Goal: Transaction & Acquisition: Purchase product/service

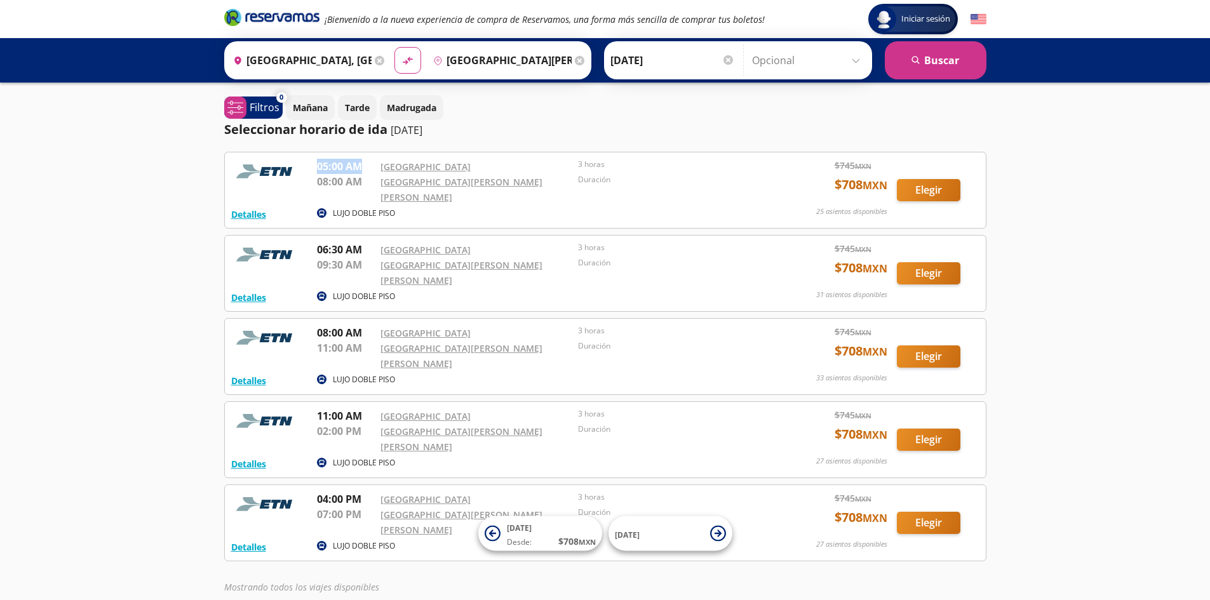
drag, startPoint x: 319, startPoint y: 163, endPoint x: 359, endPoint y: 169, distance: 41.0
click at [359, 169] on p "05:00 AM" at bounding box center [345, 166] width 57 height 15
drag, startPoint x: 342, startPoint y: 189, endPoint x: 375, endPoint y: 189, distance: 33.7
click at [375, 189] on div "05:00 AM Central Aguascalientes 08:00 AM Aeropuerto Miguel Hidalgo y Costilla 3…" at bounding box center [543, 182] width 453 height 46
click at [178, 246] on div "Iniciar sesión Iniciar sesión ¡Bienvenido a la nueva experiencia de compra de R…" at bounding box center [605, 340] width 1210 height 681
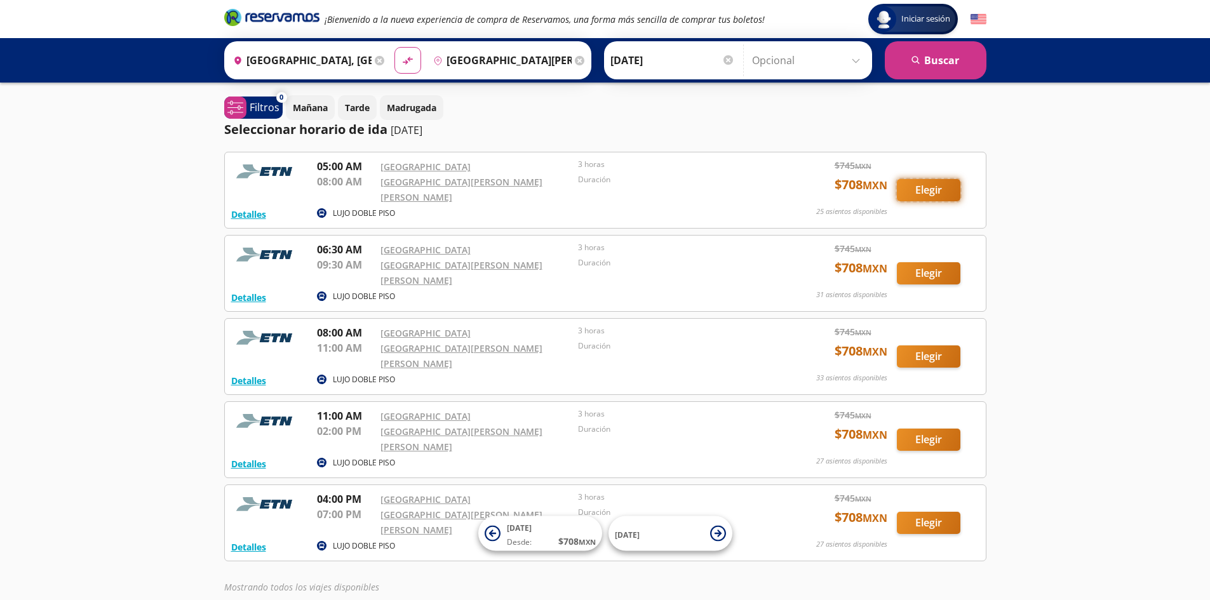
click at [928, 187] on button "Elegir" at bounding box center [929, 190] width 64 height 22
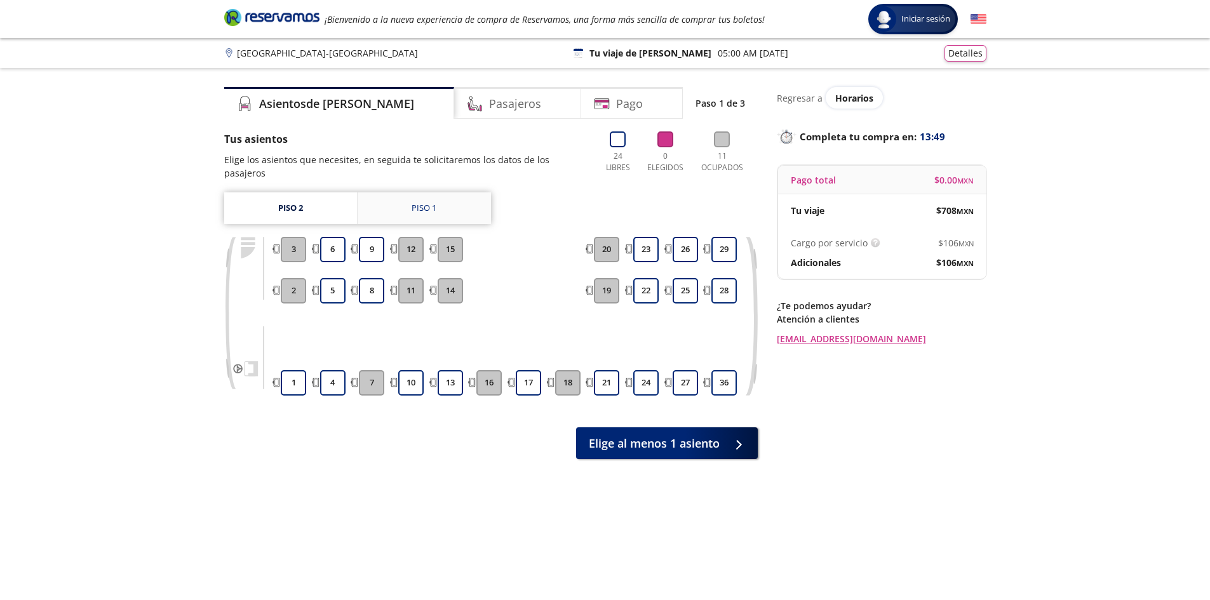
click at [389, 192] on link "Piso 1" at bounding box center [424, 208] width 133 height 32
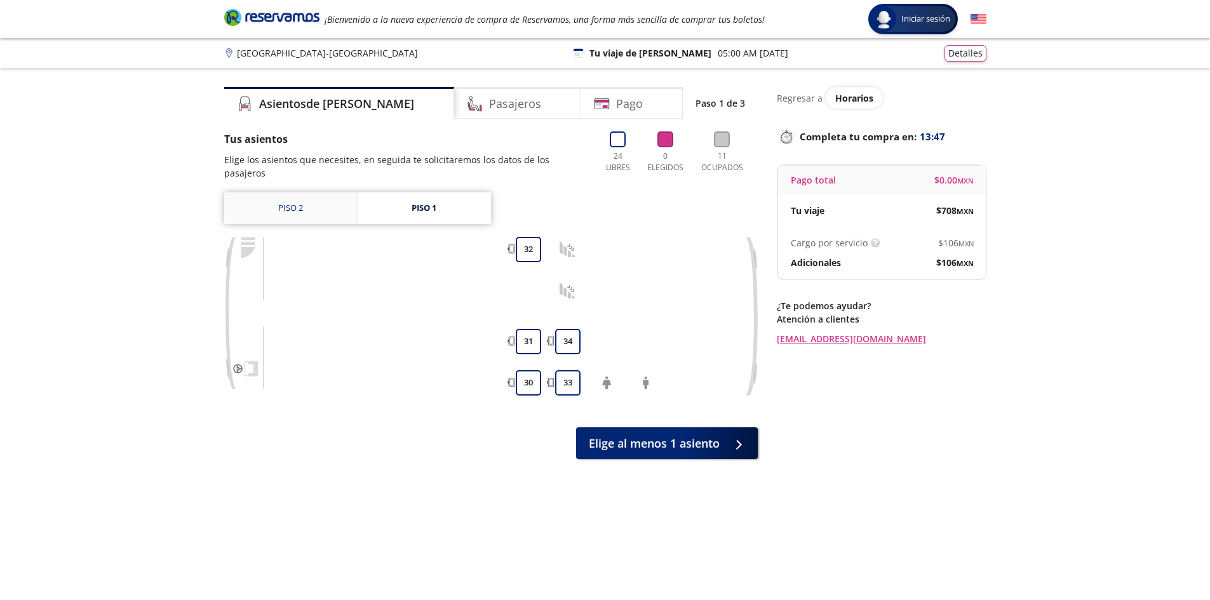
click at [333, 199] on link "Piso 2" at bounding box center [290, 208] width 133 height 32
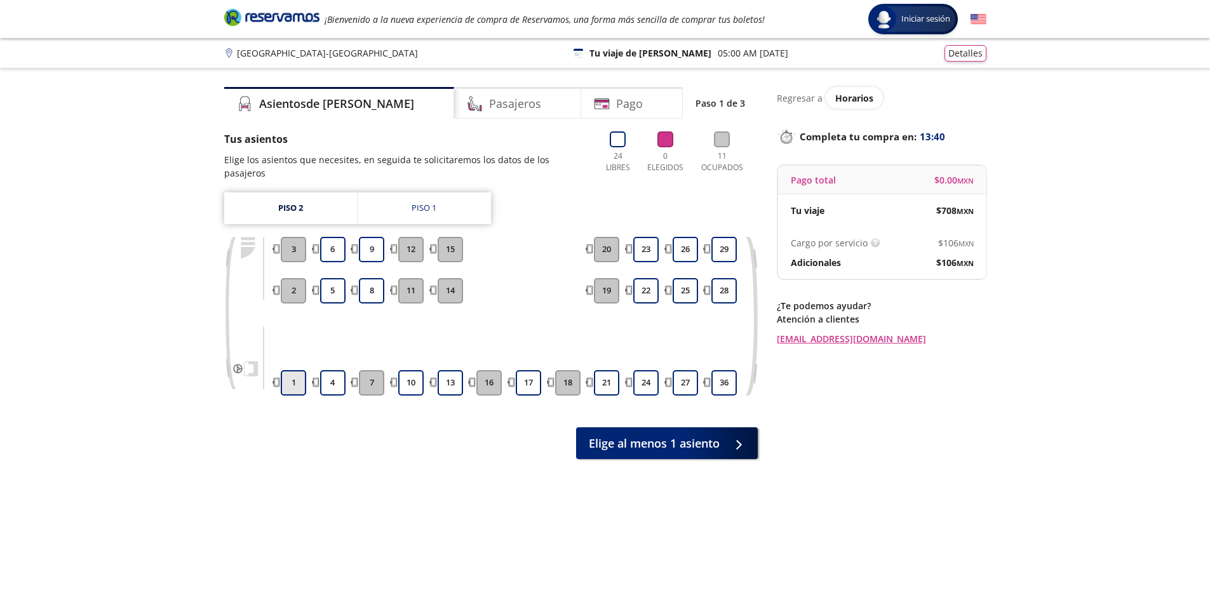
click at [300, 370] on button "1" at bounding box center [293, 382] width 25 height 25
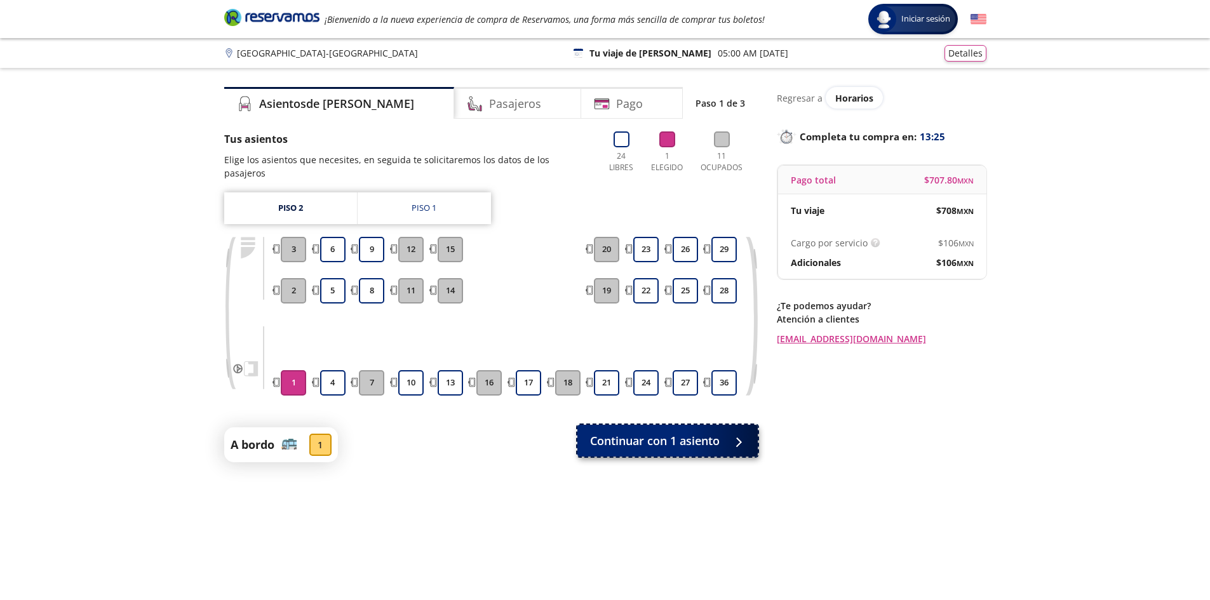
click at [674, 436] on span "Continuar con 1 asiento" at bounding box center [655, 440] width 130 height 17
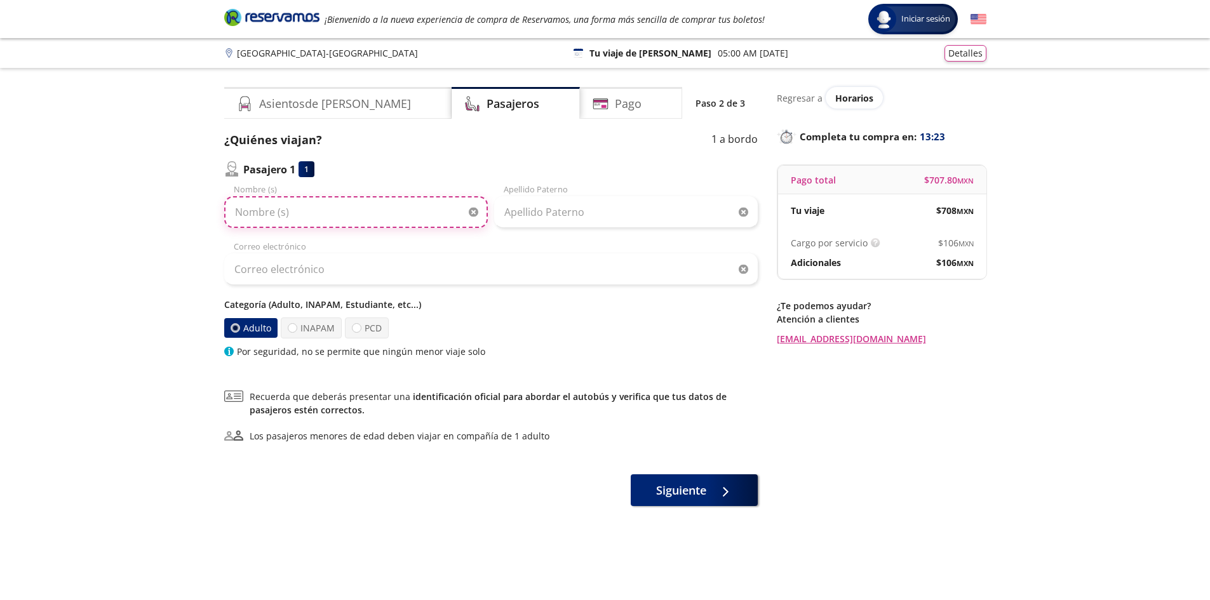
click at [266, 222] on input "Nombre (s)" at bounding box center [356, 212] width 264 height 32
type input "[PERSON_NAME]"
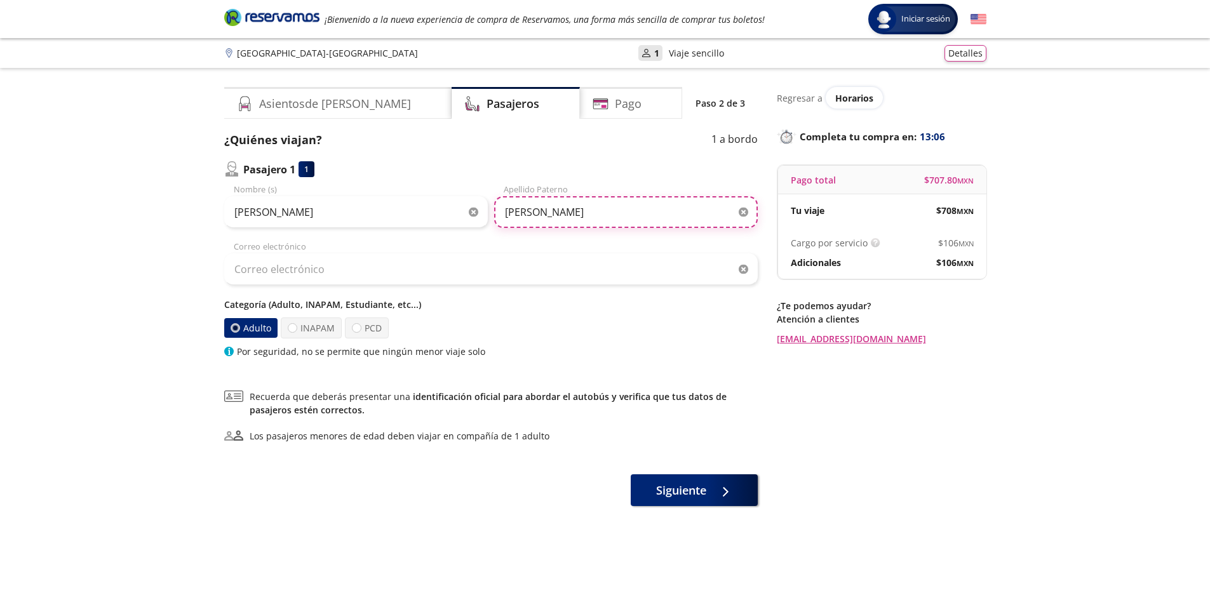
type input "[PERSON_NAME]"
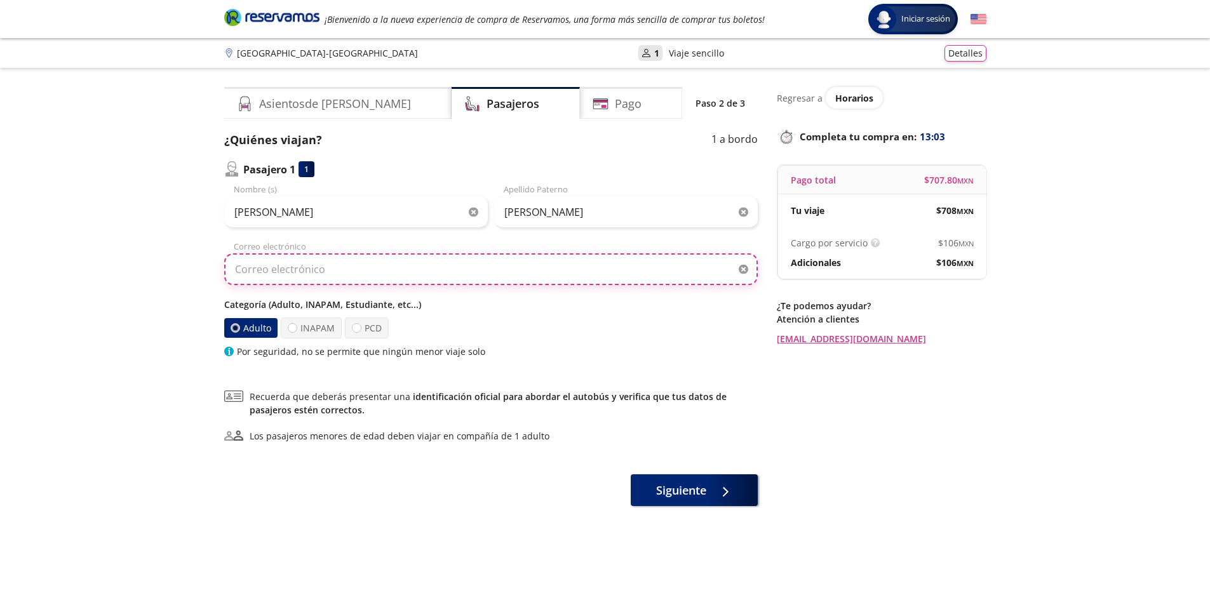
click at [297, 258] on input "Correo electrónico" at bounding box center [490, 269] width 533 height 32
type input "[EMAIL_ADDRESS][DOMAIN_NAME]"
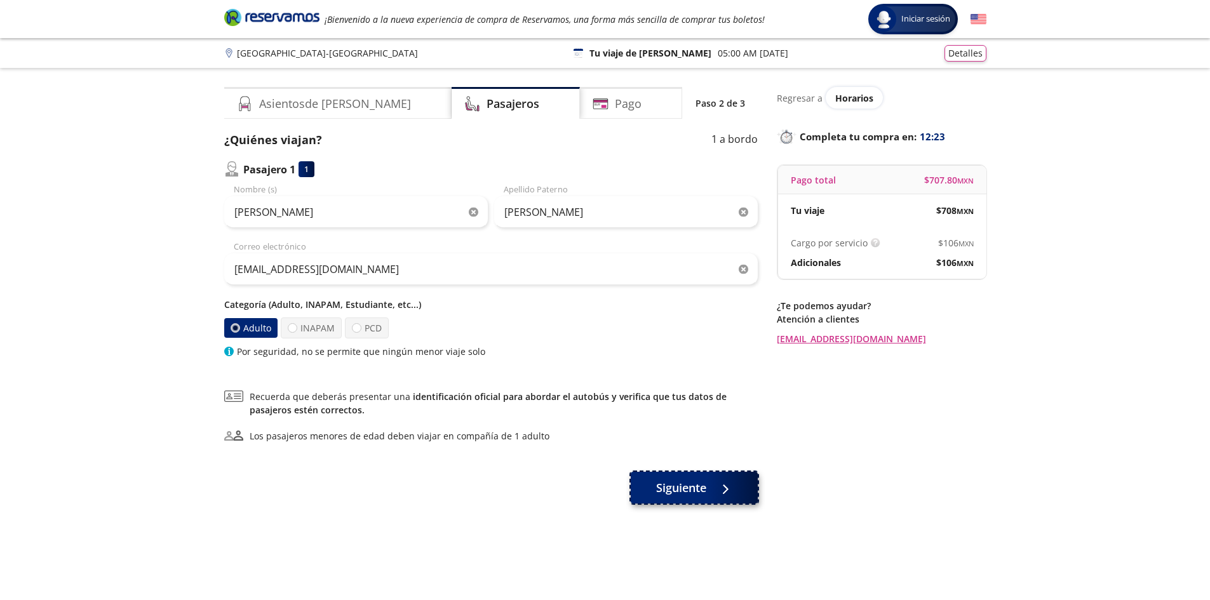
click at [669, 490] on span "Siguiente" at bounding box center [681, 487] width 50 height 17
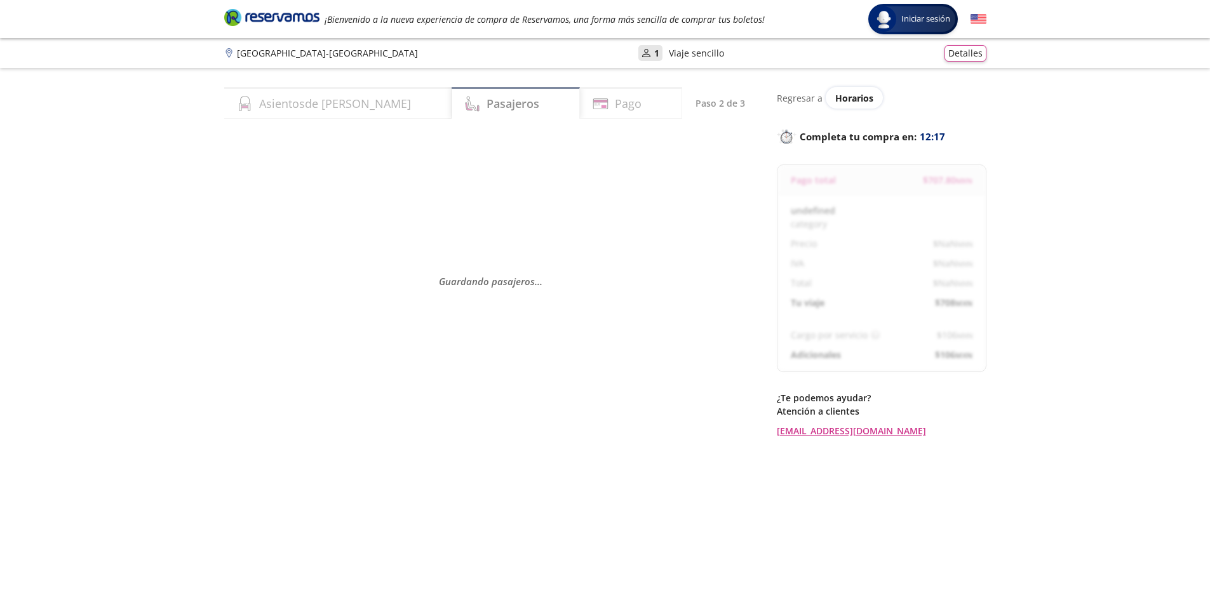
select select "MX"
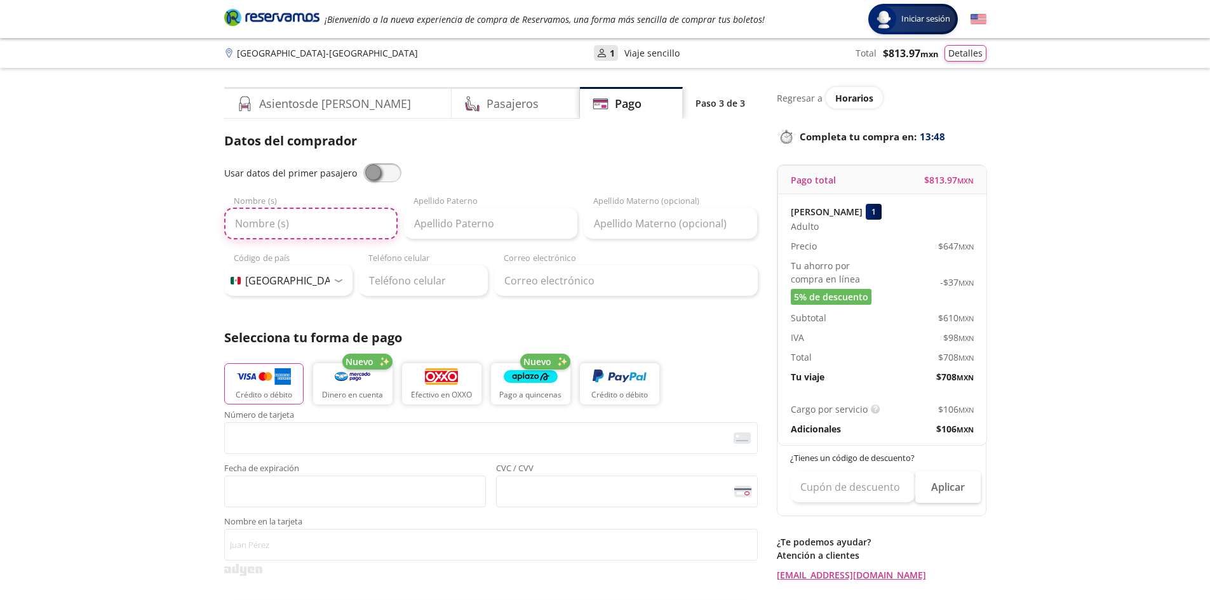
click at [286, 224] on input "Nombre (s)" at bounding box center [310, 224] width 173 height 32
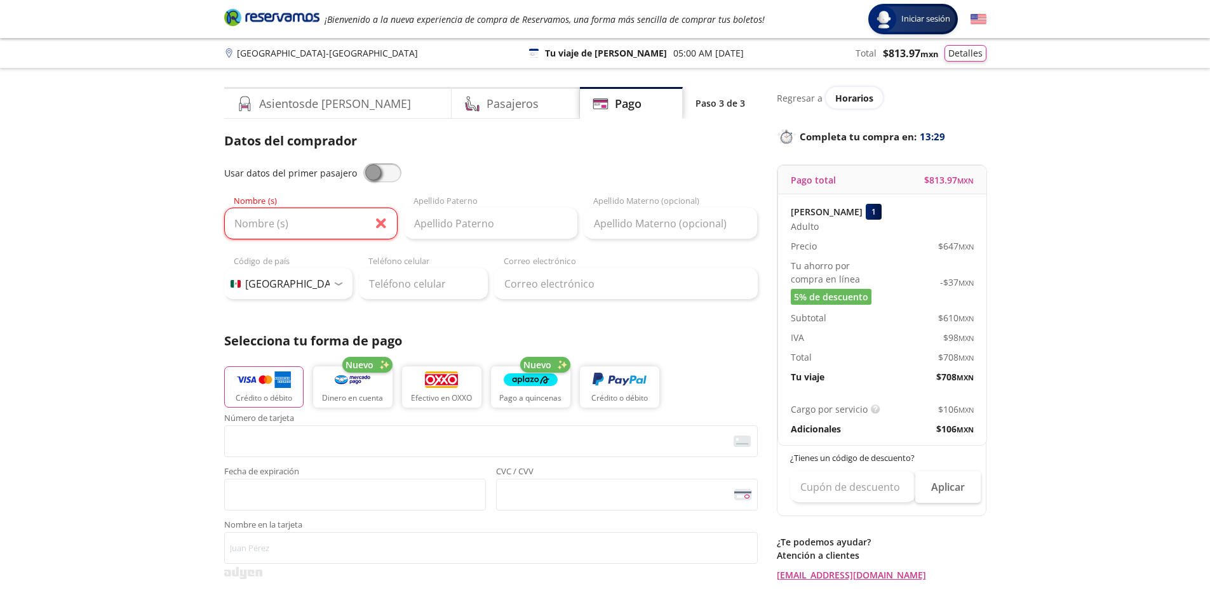
click at [382, 169] on span at bounding box center [382, 172] width 38 height 19
click at [363, 163] on input "checkbox" at bounding box center [363, 163] width 0 height 0
type input "[PERSON_NAME]"
type input "[EMAIL_ADDRESS][DOMAIN_NAME]"
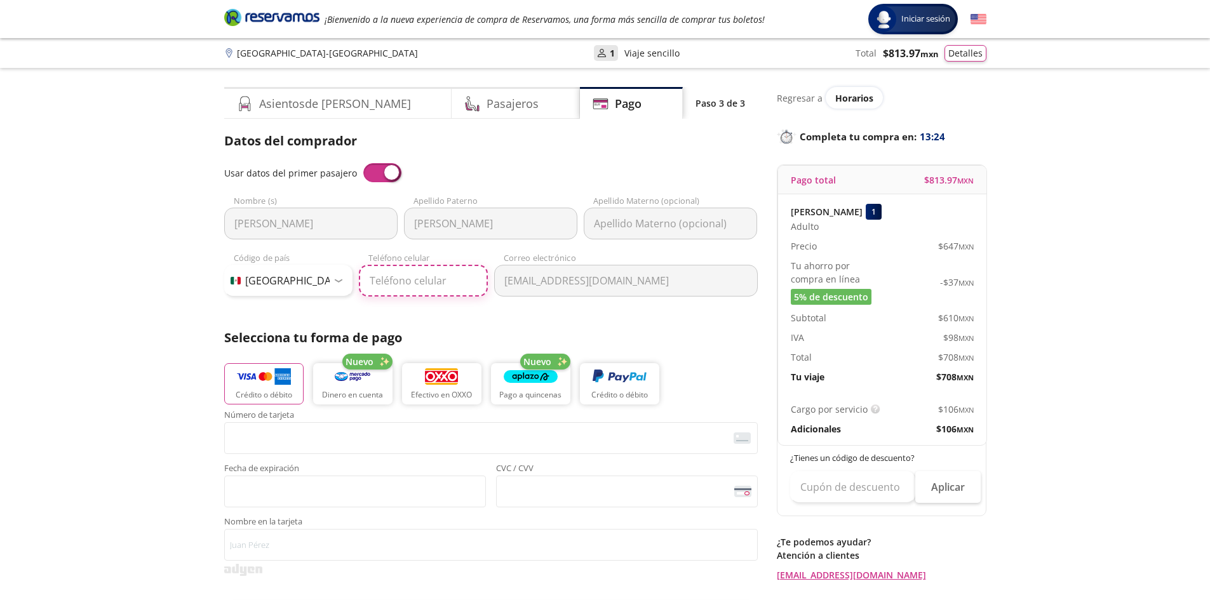
click at [419, 267] on input "Teléfono celular" at bounding box center [423, 281] width 129 height 32
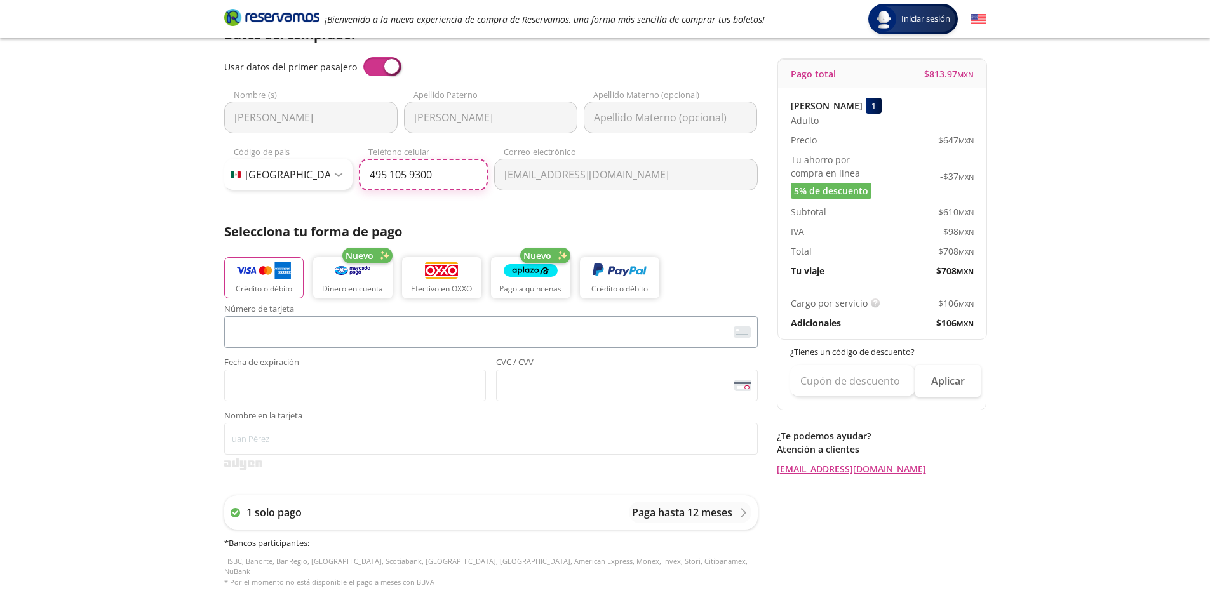
type input "495 105 9300"
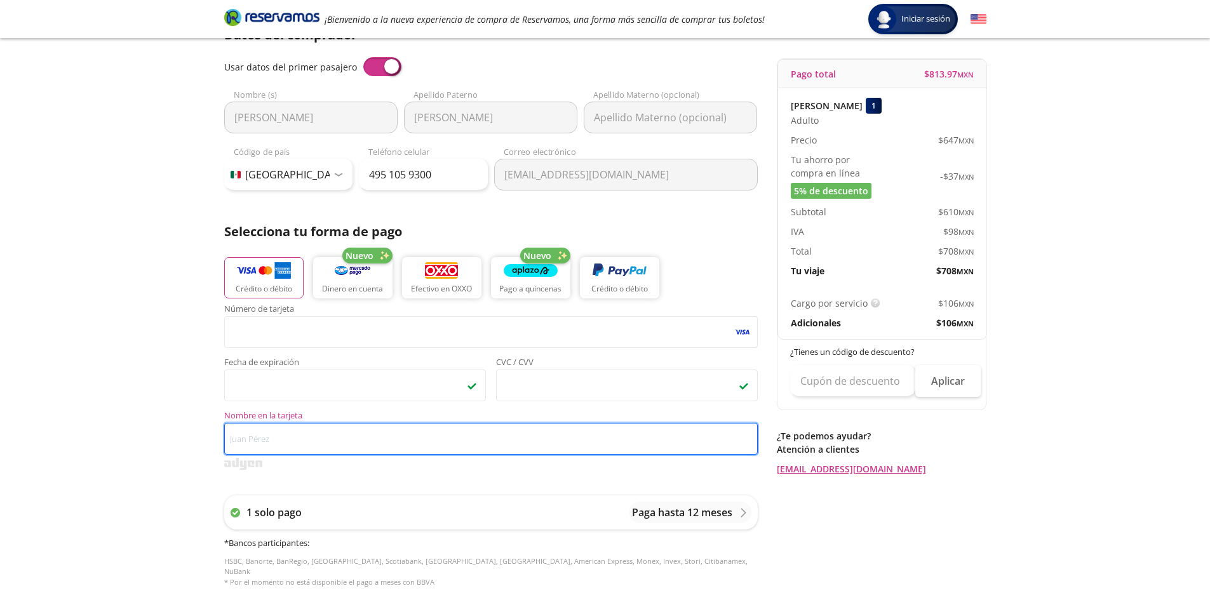
click at [380, 436] on input "Nombre en la tarjeta" at bounding box center [490, 439] width 533 height 32
type input "j"
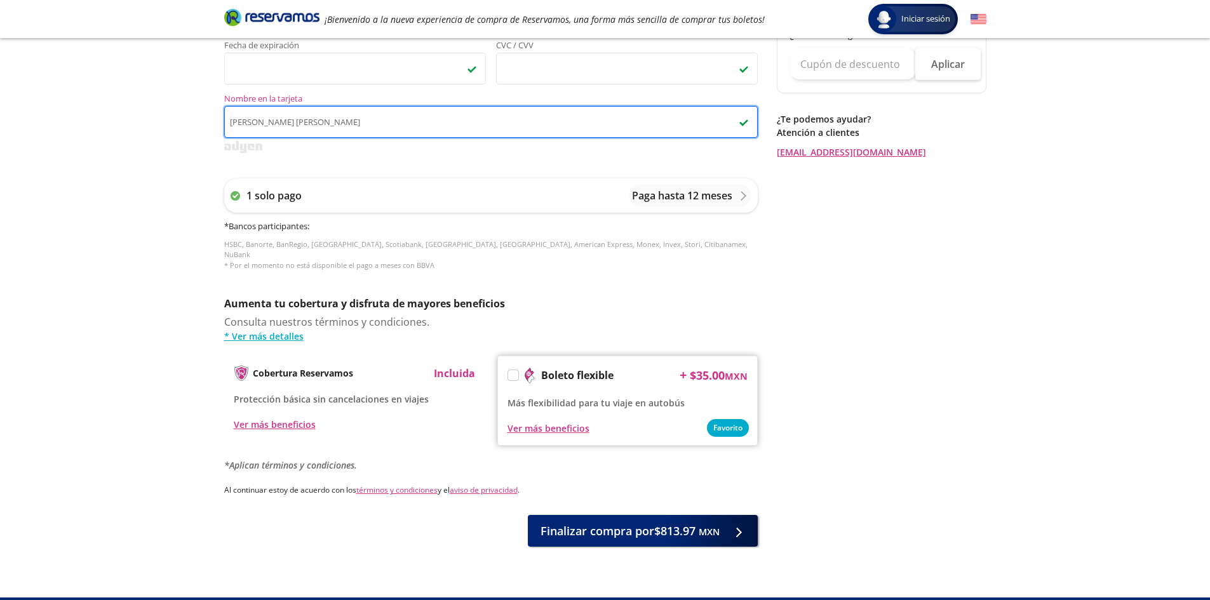
scroll to position [424, 0]
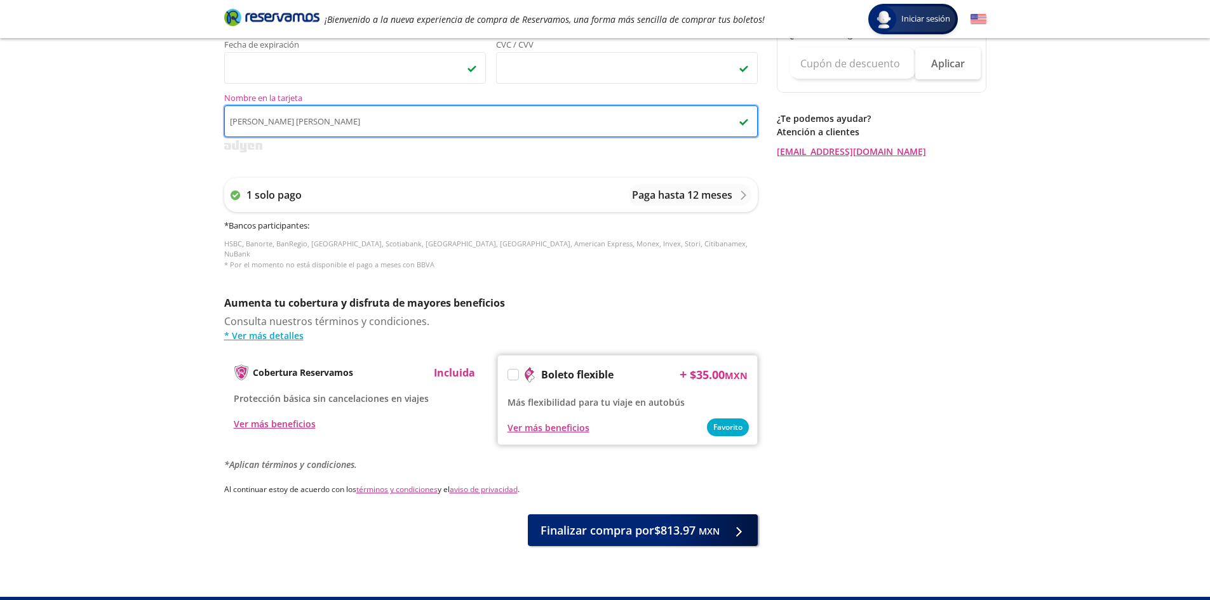
type input "[PERSON_NAME] [PERSON_NAME]"
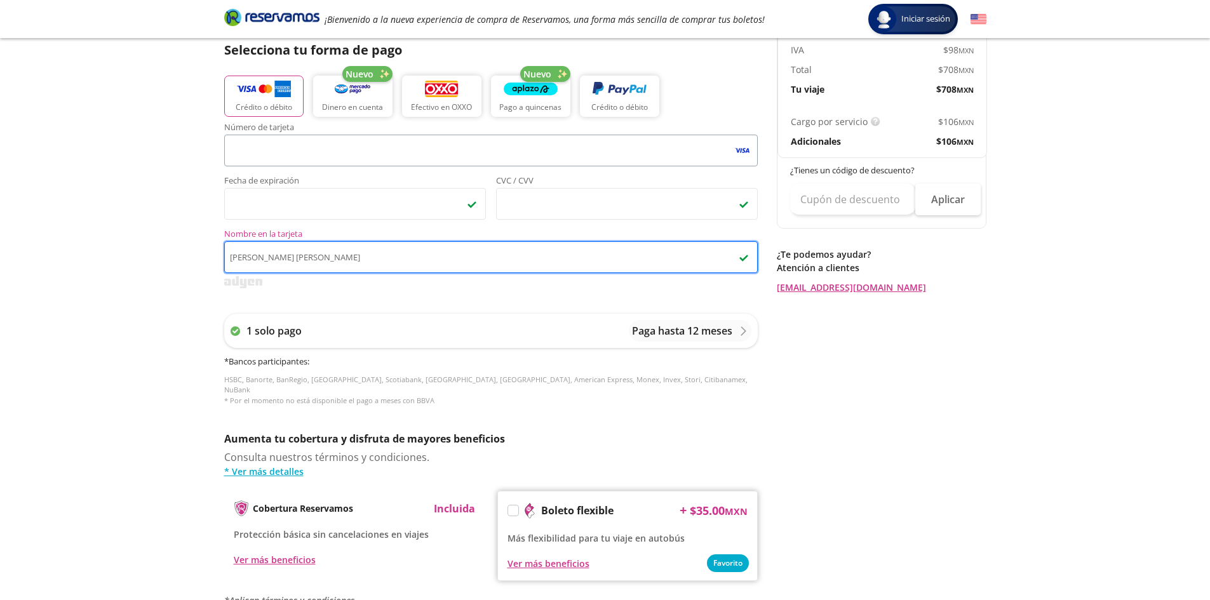
scroll to position [442, 0]
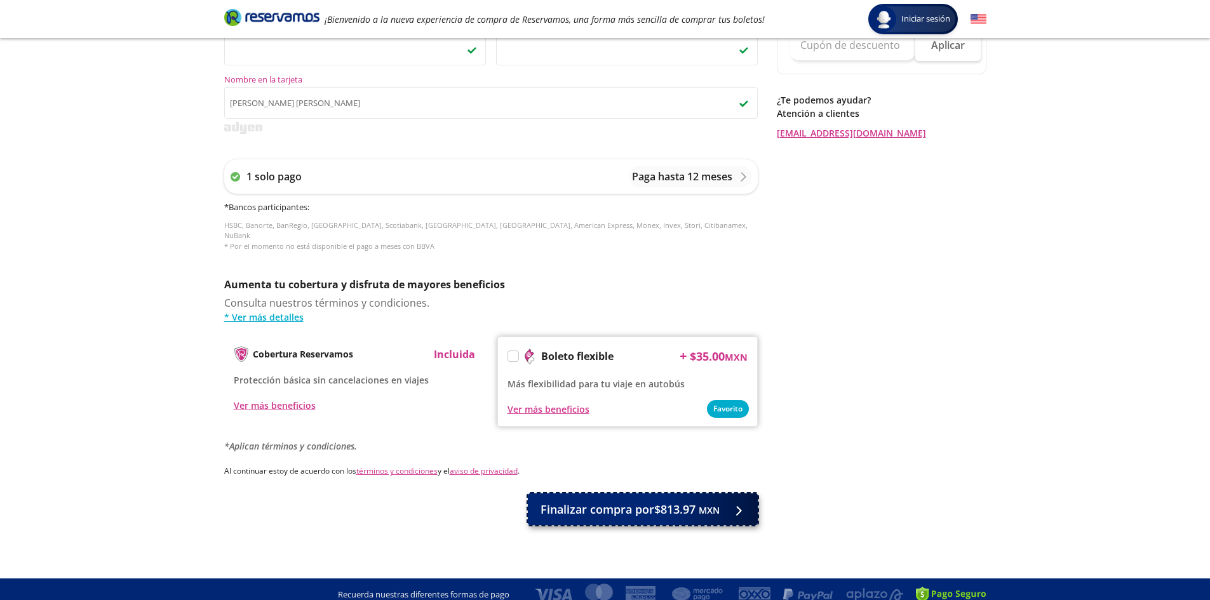
click at [600, 502] on span "Finalizar compra por $813.97 MXN" at bounding box center [629, 509] width 179 height 17
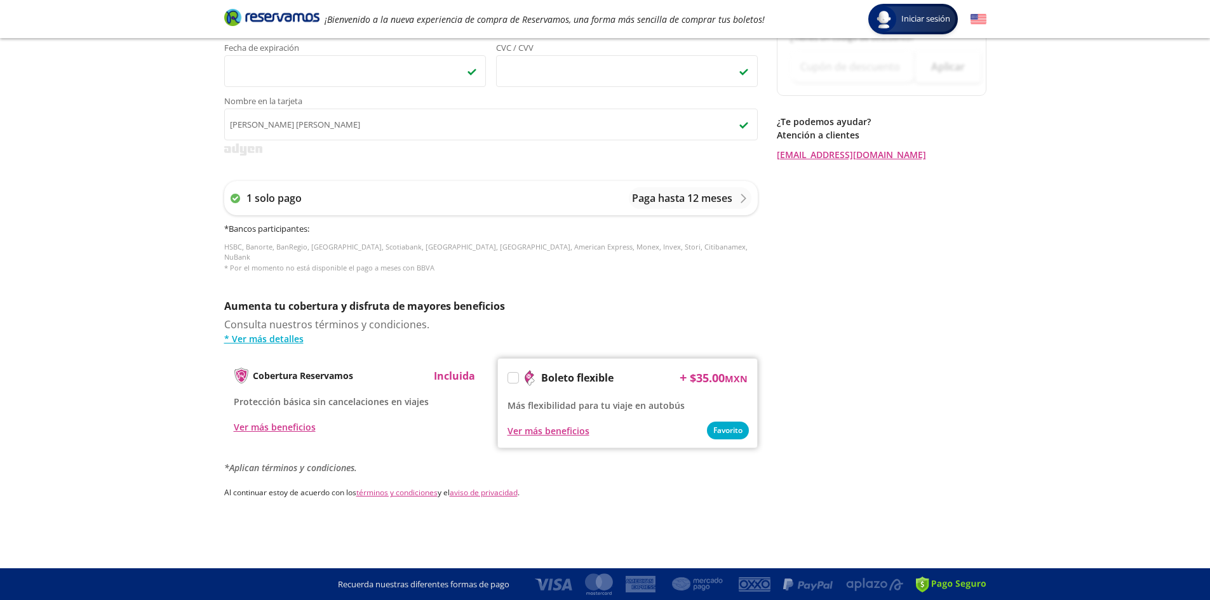
scroll to position [0, 0]
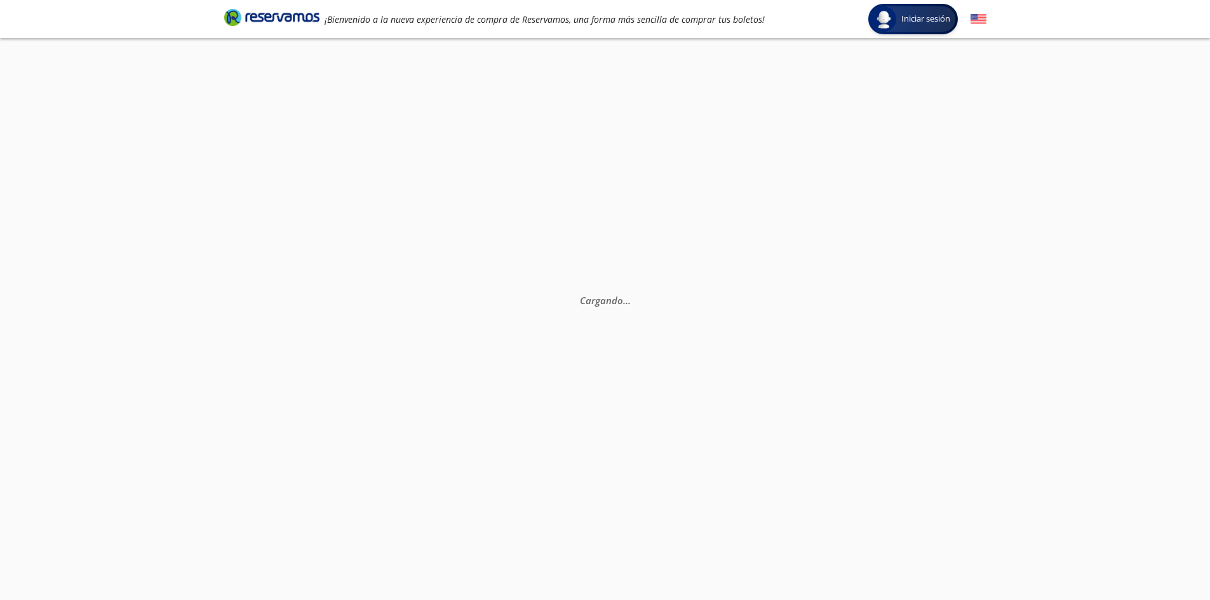
select select "MX"
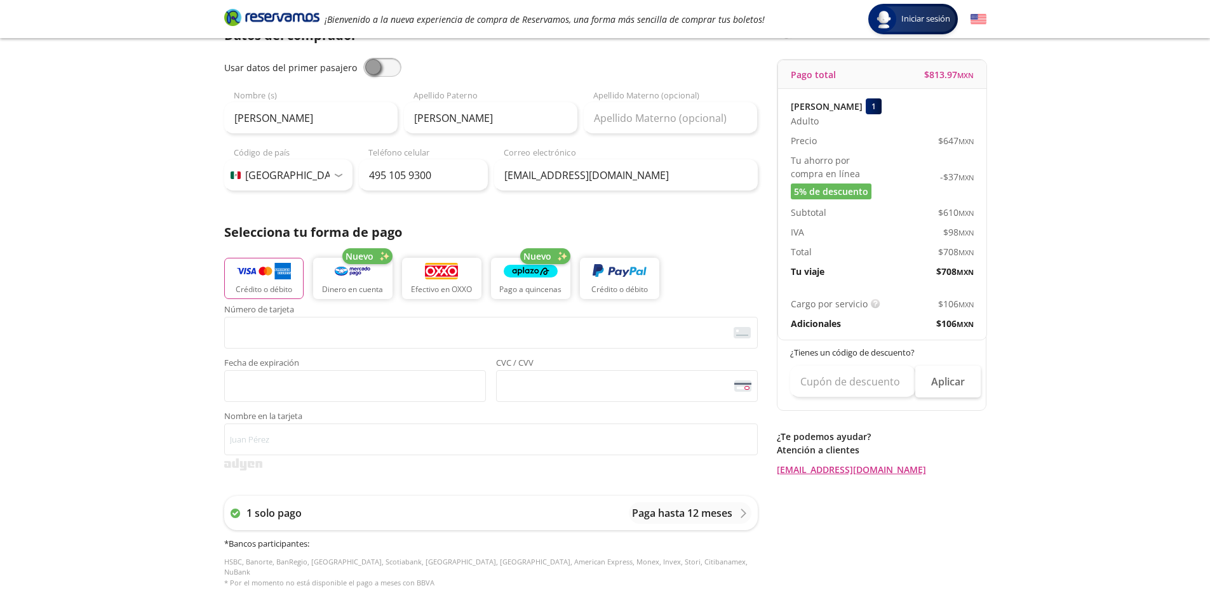
scroll to position [106, 0]
click at [285, 288] on p "Crédito o débito" at bounding box center [264, 289] width 57 height 11
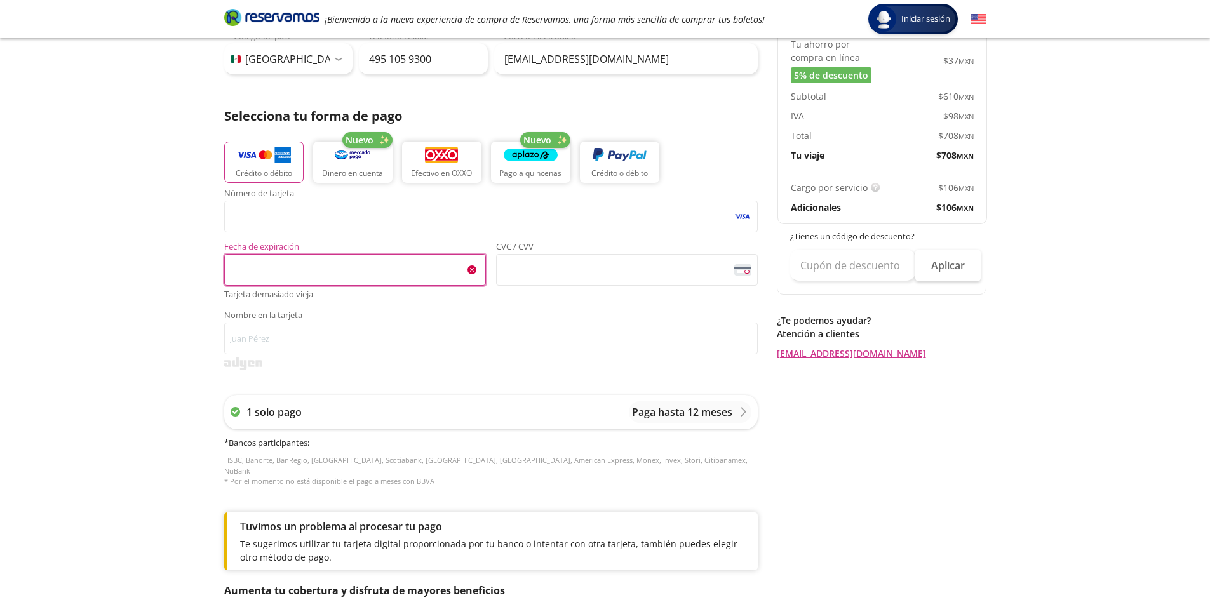
scroll to position [168, 0]
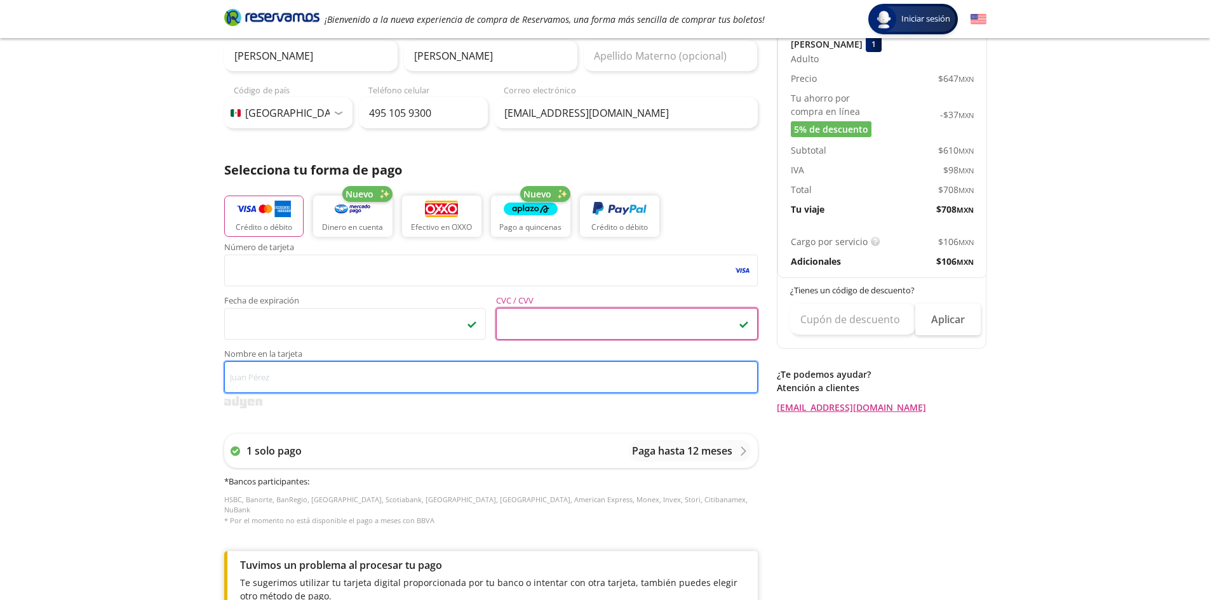
click at [323, 366] on input "Nombre en la tarjeta" at bounding box center [490, 377] width 533 height 32
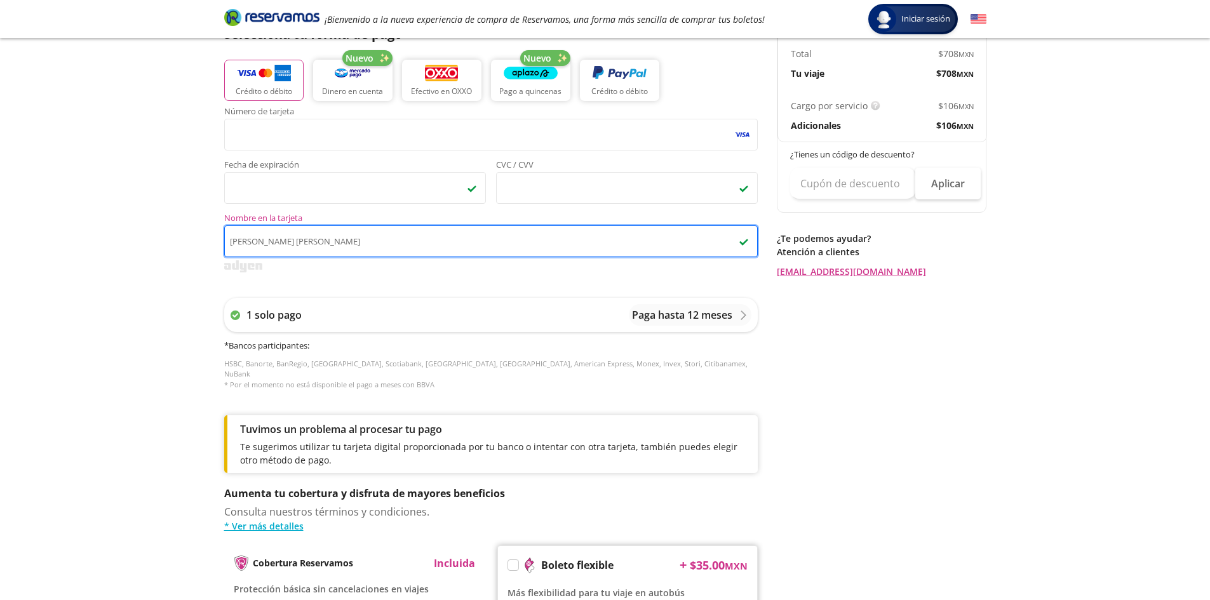
scroll to position [237, 0]
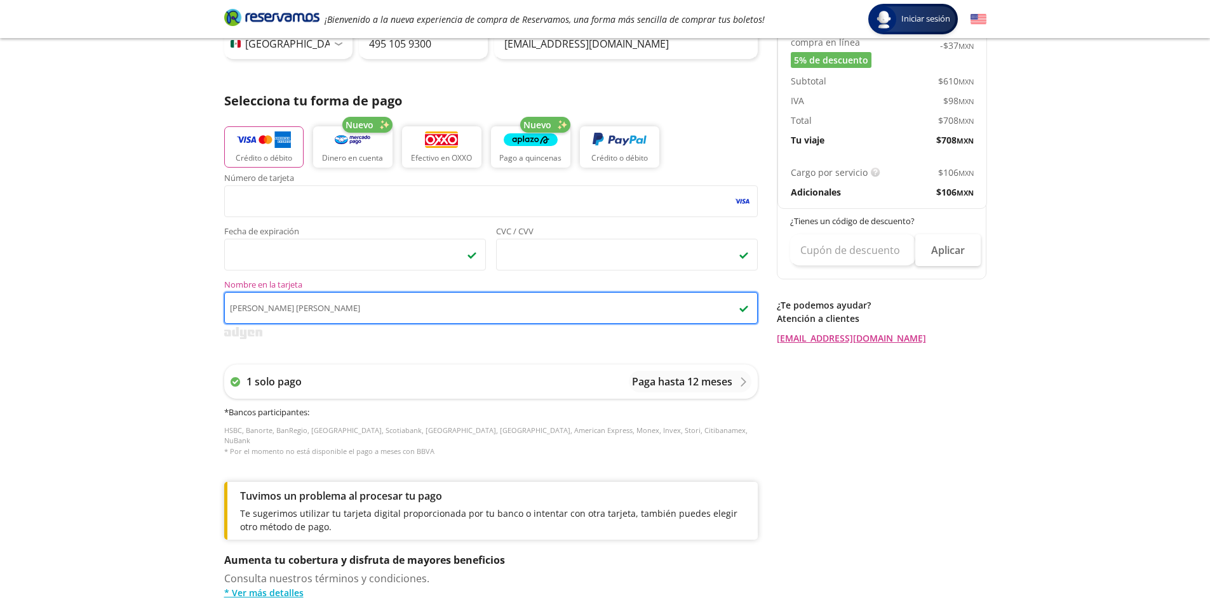
type input "[PERSON_NAME] [PERSON_NAME]"
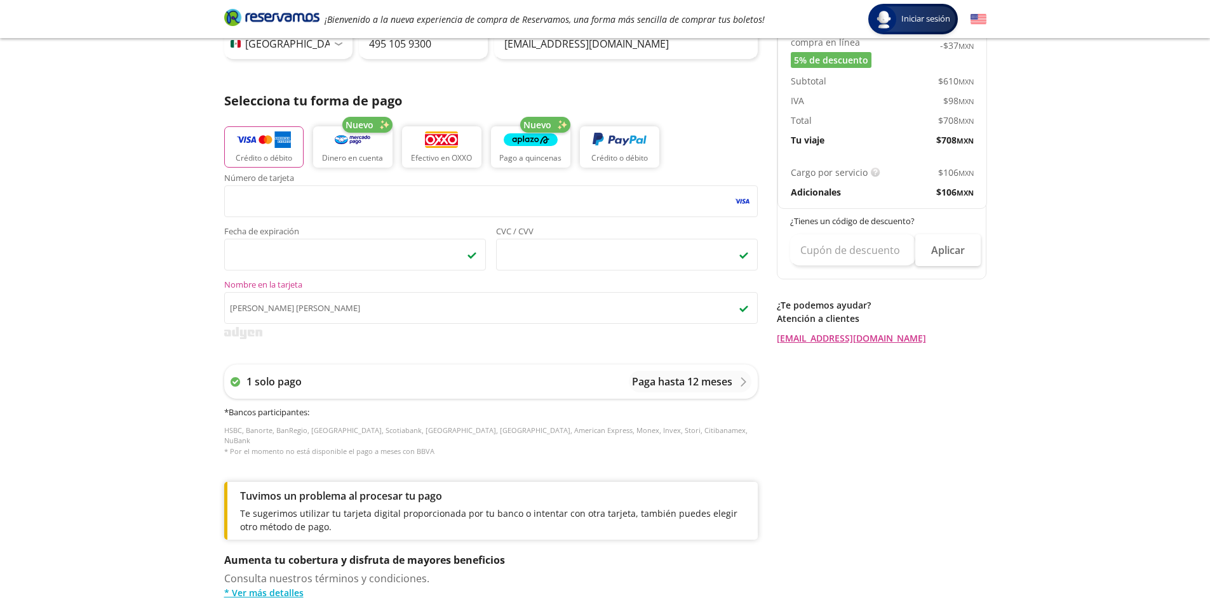
click at [500, 348] on div "Número de tarjeta <p>Your browser does not support iframes.</p> Fecha de expira…" at bounding box center [490, 321] width 533 height 295
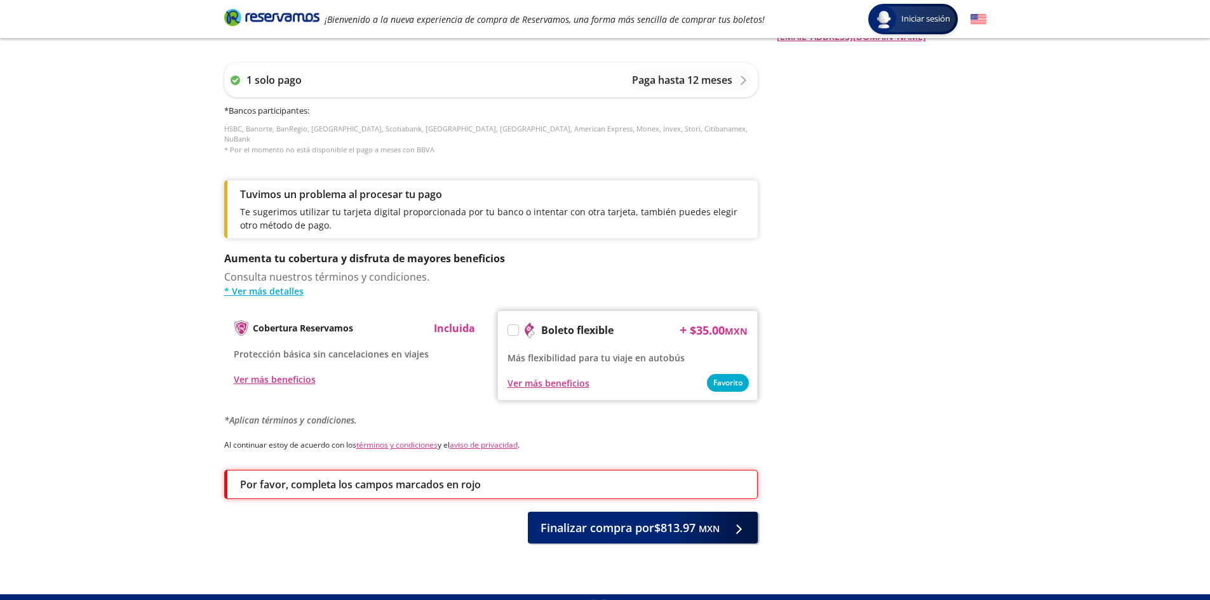
scroll to position [554, 0]
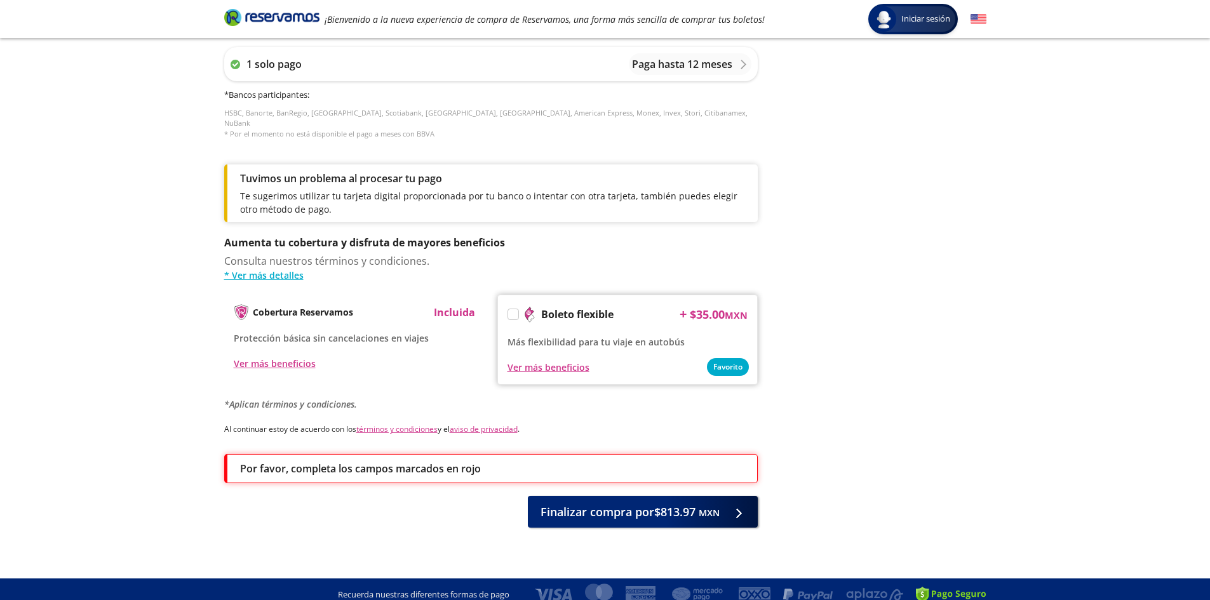
click at [415, 356] on div "Ver más beneficios" at bounding box center [354, 363] width 241 height 15
click at [591, 508] on button "Finalizar compra por $813.97 MXN" at bounding box center [643, 509] width 230 height 32
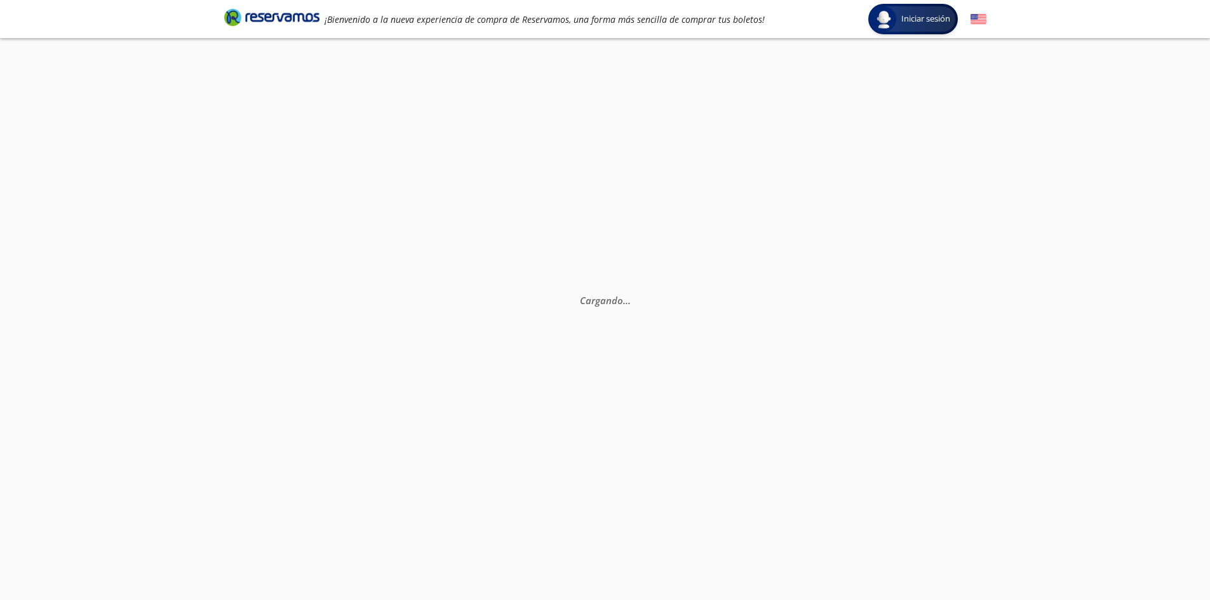
select select "MX"
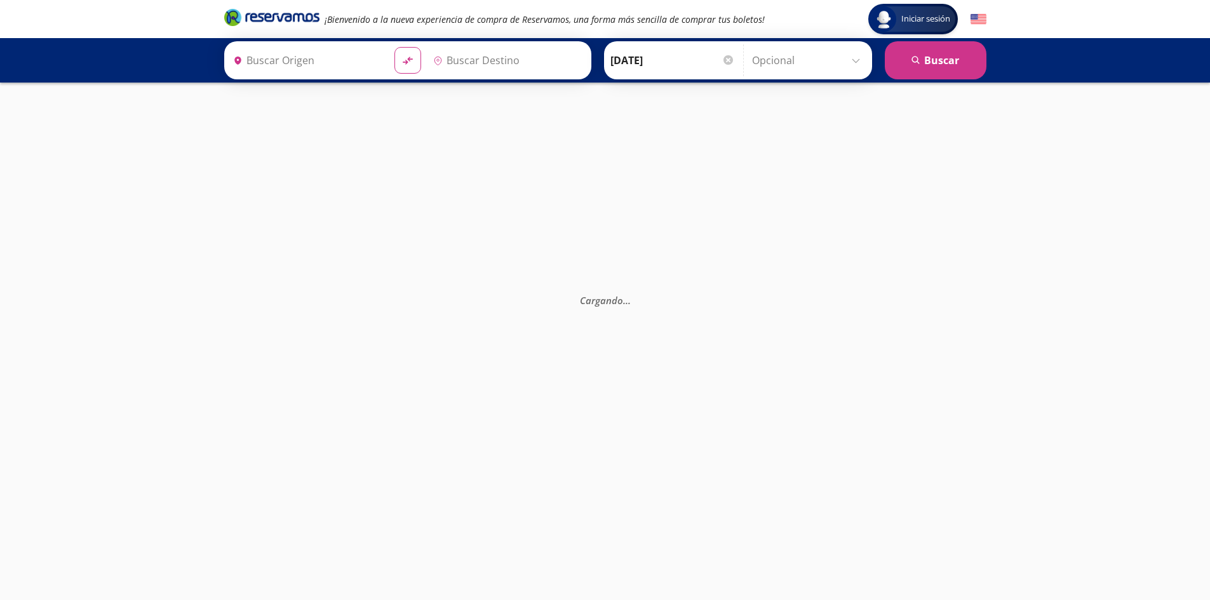
type input "[GEOGRAPHIC_DATA], [GEOGRAPHIC_DATA]"
type input "[GEOGRAPHIC_DATA][PERSON_NAME][PERSON_NAME], [GEOGRAPHIC_DATA]"
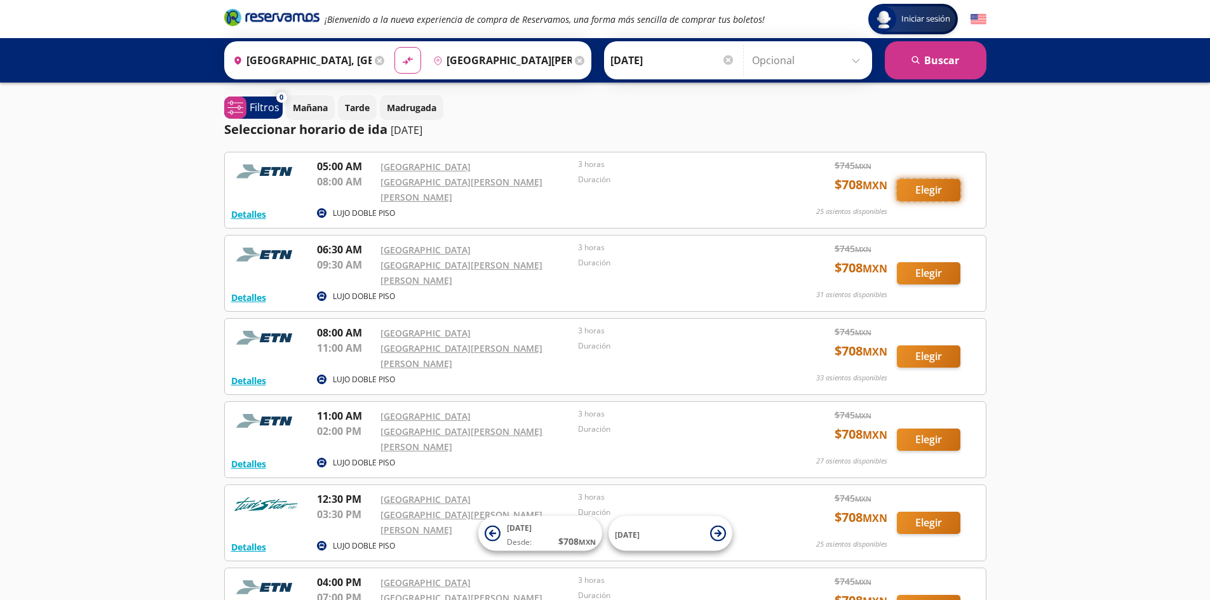
click at [908, 185] on button "Elegir" at bounding box center [929, 190] width 64 height 22
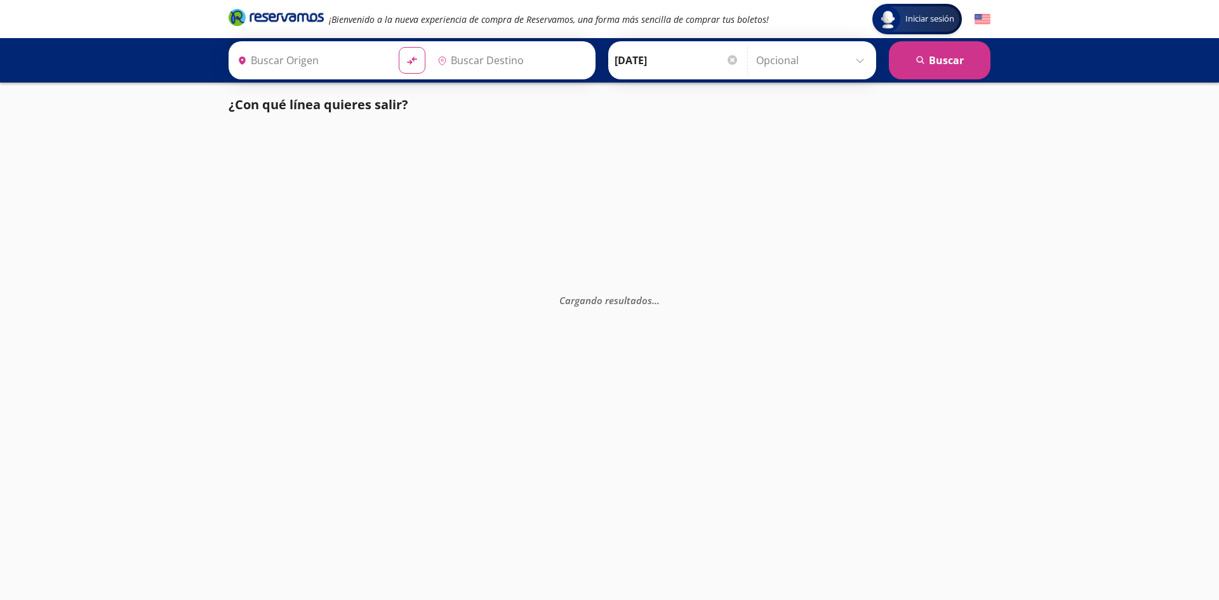
type input "[GEOGRAPHIC_DATA], [GEOGRAPHIC_DATA]"
type input "[GEOGRAPHIC_DATA][PERSON_NAME][PERSON_NAME], [GEOGRAPHIC_DATA]"
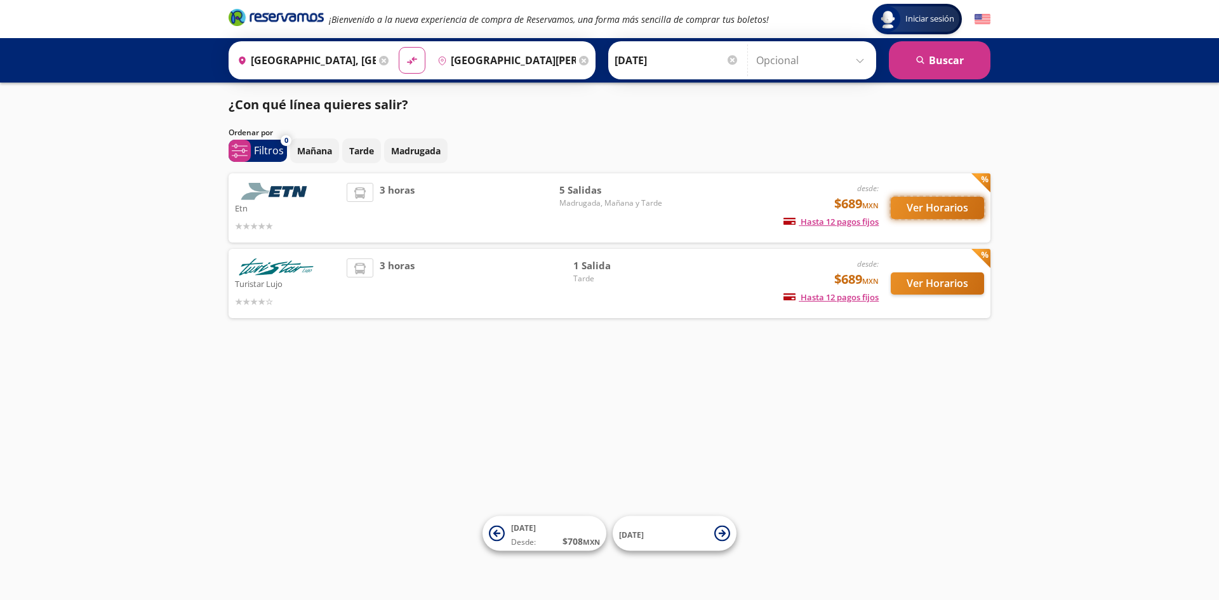
click at [913, 199] on button "Ver Horarios" at bounding box center [937, 208] width 93 height 22
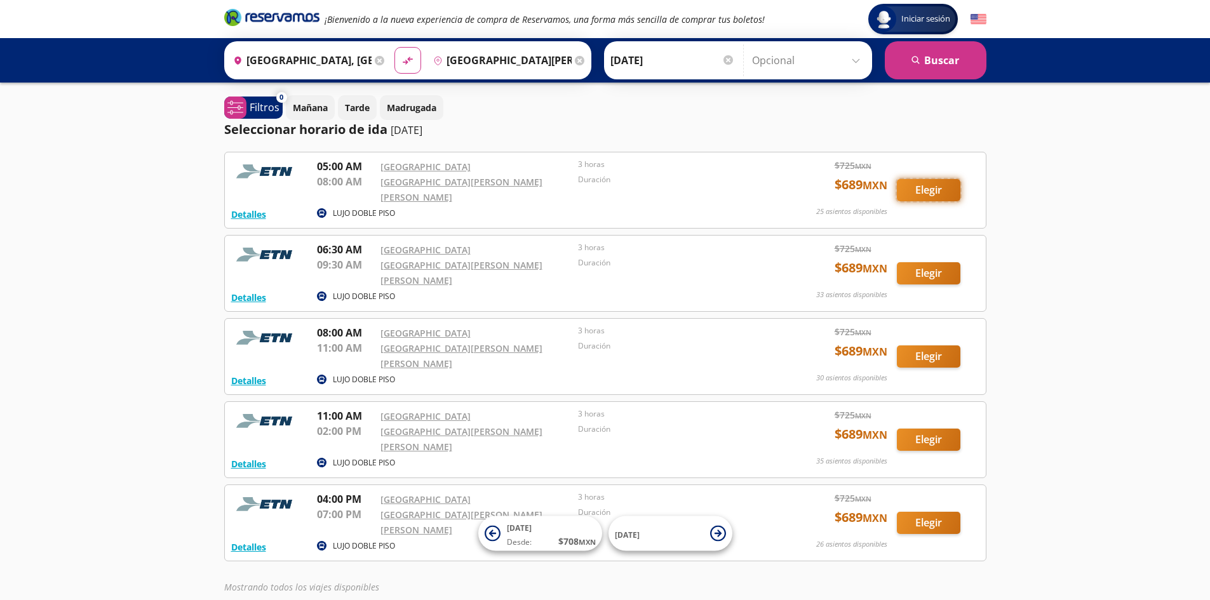
click at [924, 179] on button "Elegir" at bounding box center [929, 190] width 64 height 22
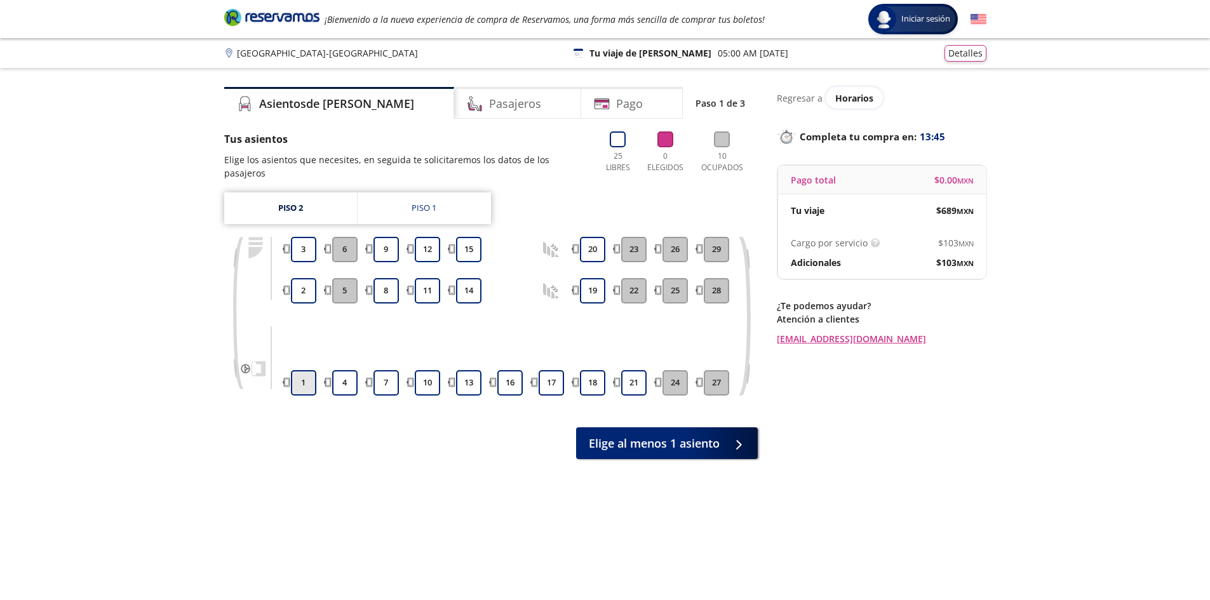
click at [309, 370] on button "1" at bounding box center [303, 382] width 25 height 25
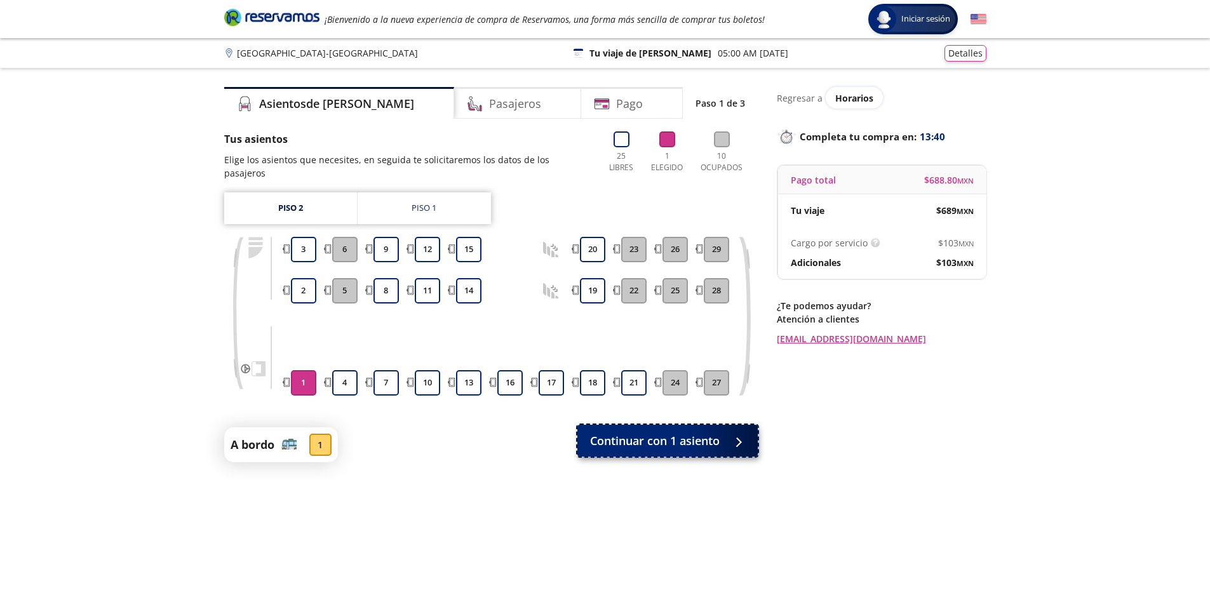
click at [629, 432] on span "Continuar con 1 asiento" at bounding box center [655, 440] width 130 height 17
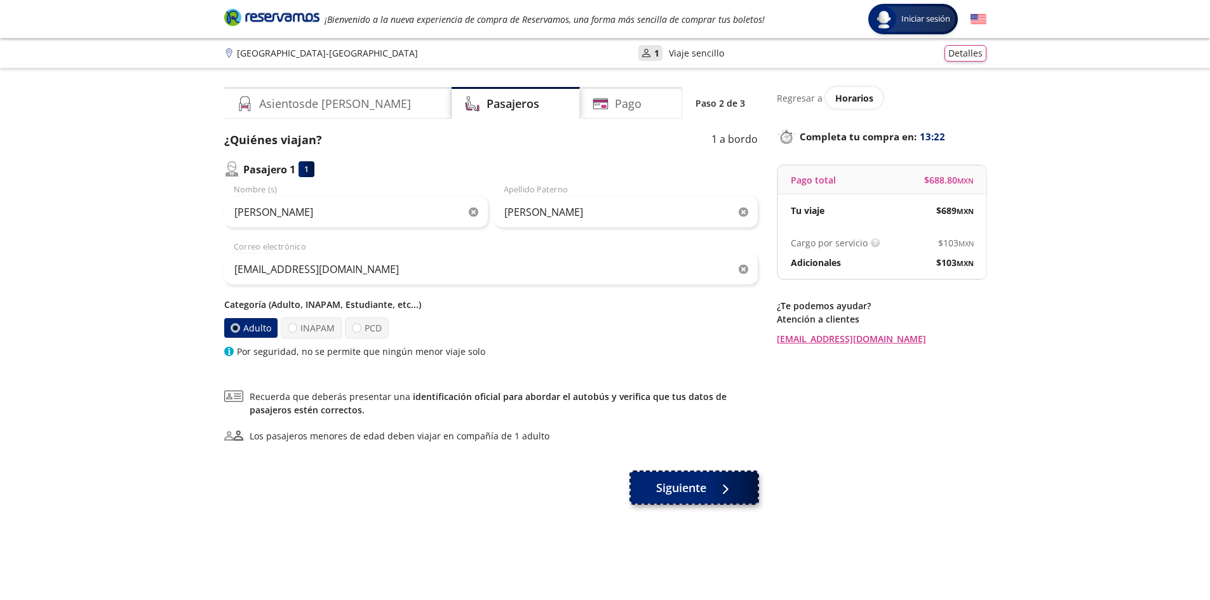
click at [657, 491] on span "Siguiente" at bounding box center [681, 487] width 50 height 17
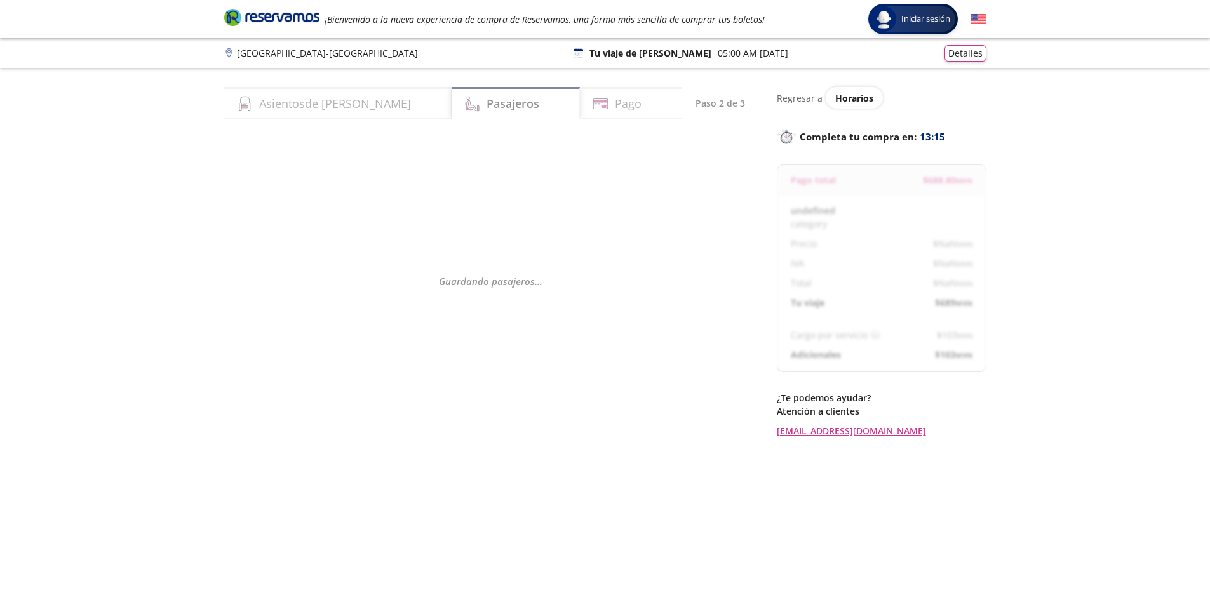
select select "MX"
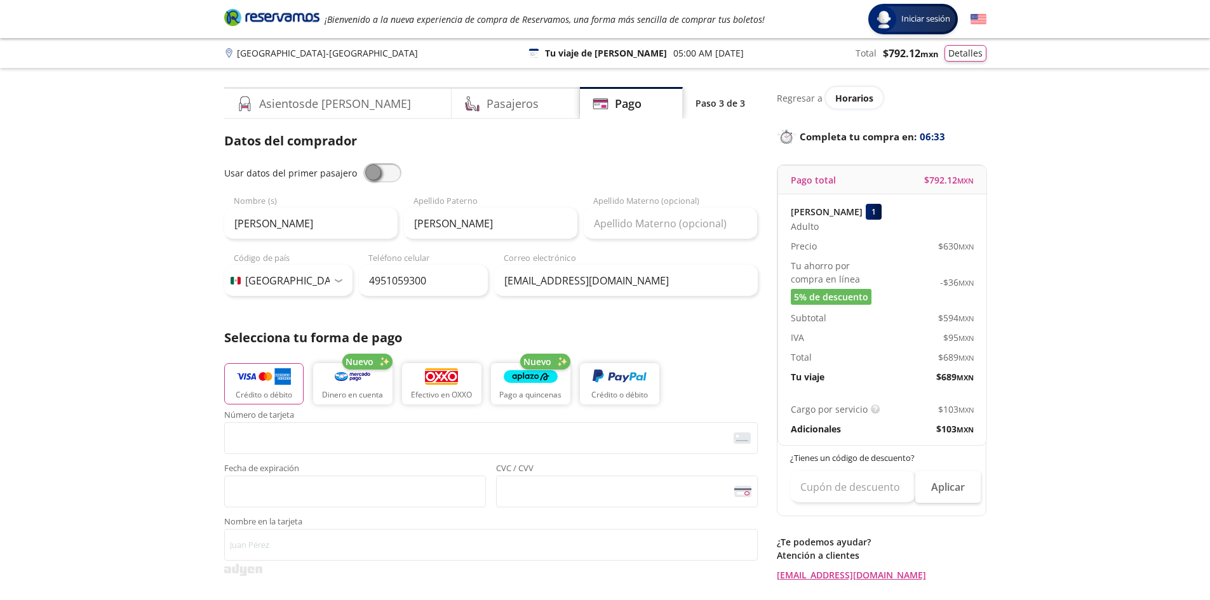
click at [372, 173] on span at bounding box center [382, 172] width 38 height 19
click at [363, 163] on input "checkbox" at bounding box center [363, 163] width 0 height 0
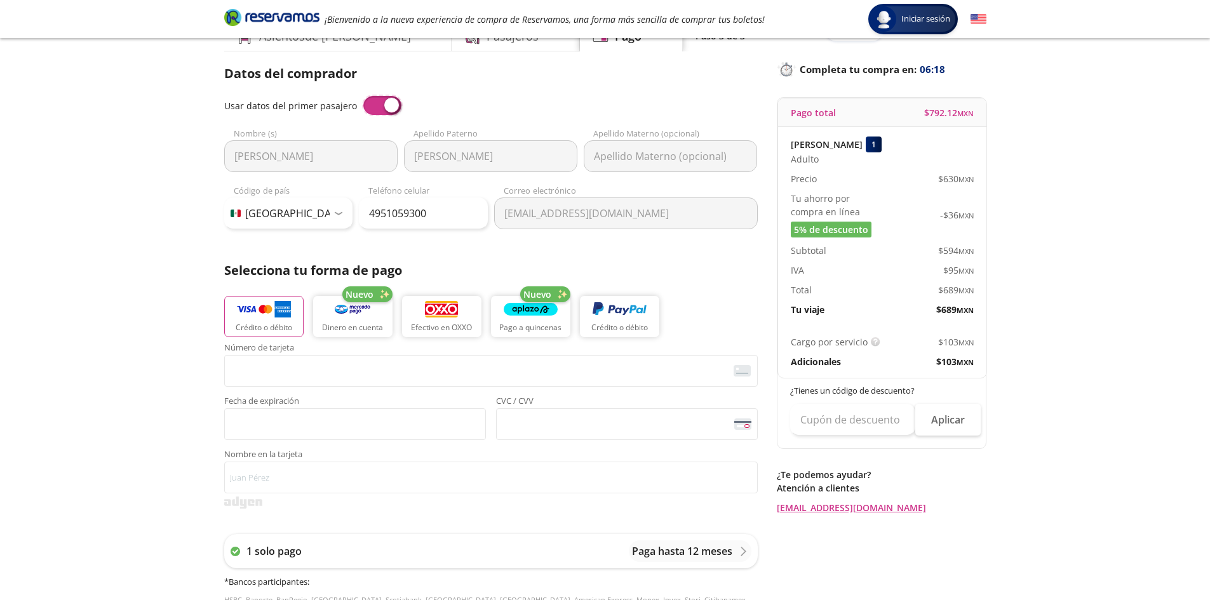
scroll to position [318, 0]
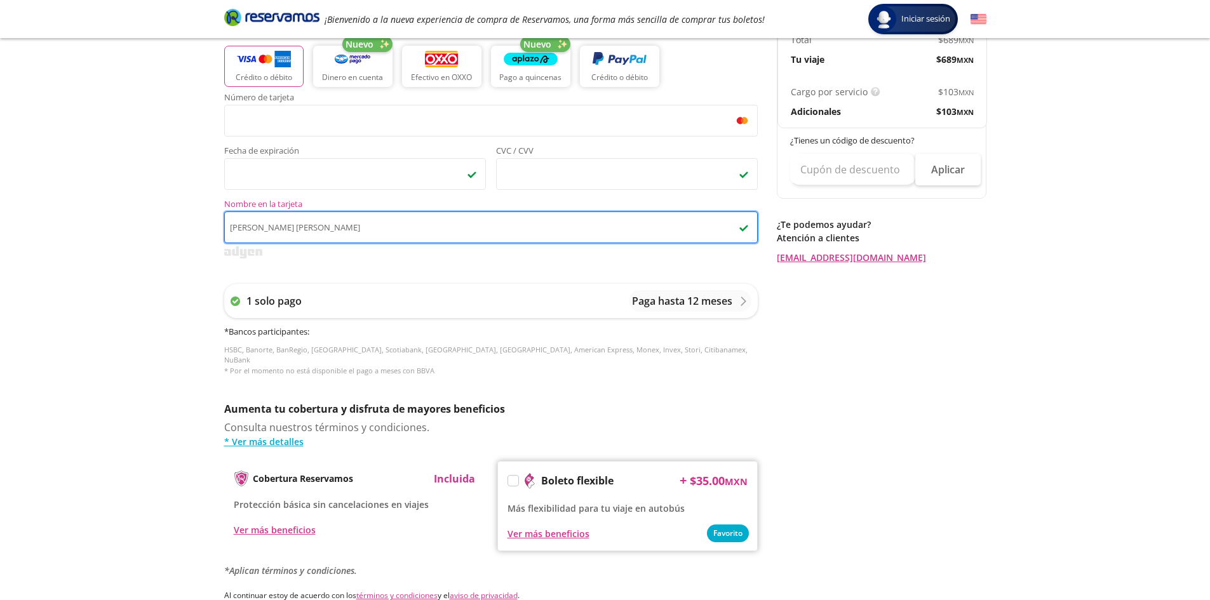
type input "[PERSON_NAME] [PERSON_NAME]"
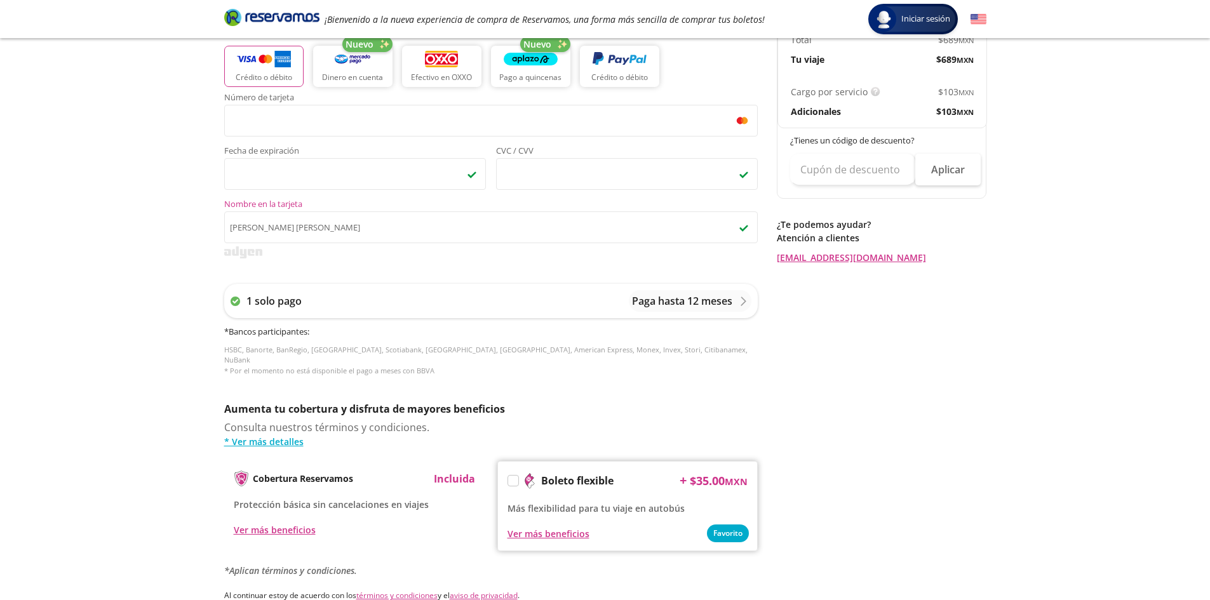
click at [185, 281] on div "Group 9 Created with Sketch. Pago Aguascalientes - [GEOGRAPHIC_DATA] Iniciar se…" at bounding box center [605, 208] width 1210 height 1052
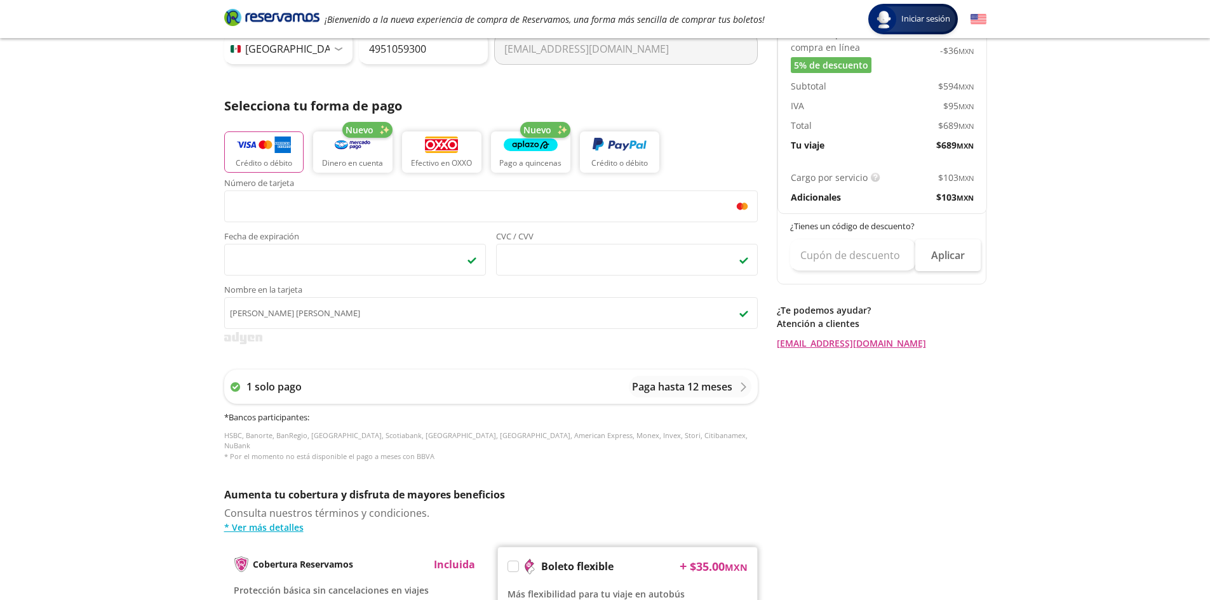
scroll to position [0, 0]
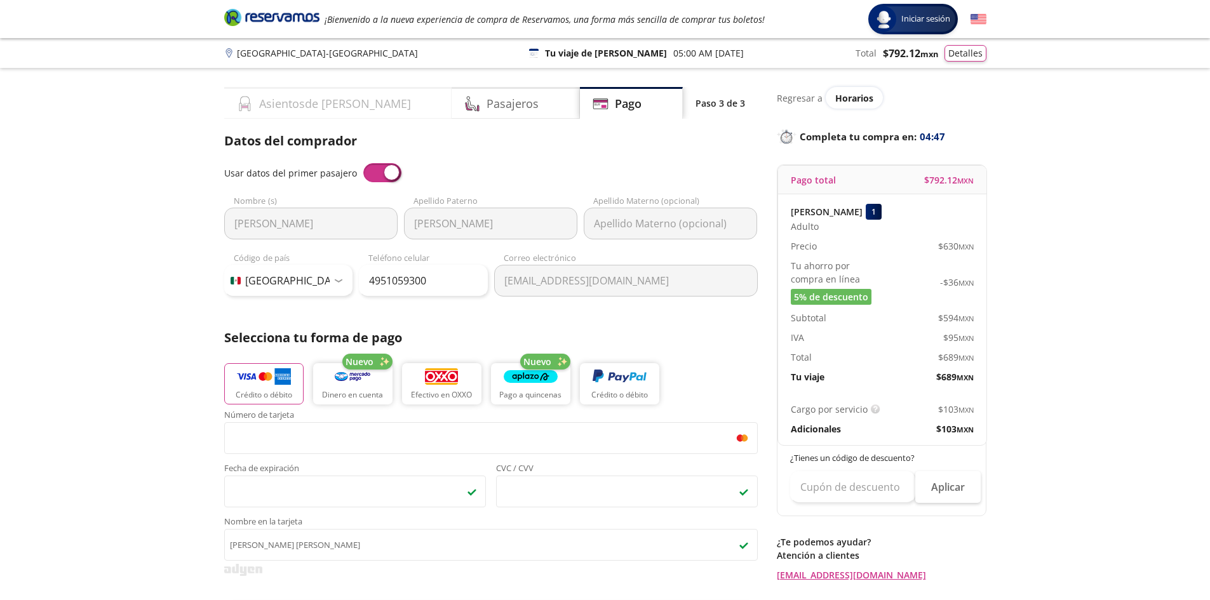
click at [281, 103] on h4 "Asientos de [PERSON_NAME]" at bounding box center [335, 103] width 152 height 17
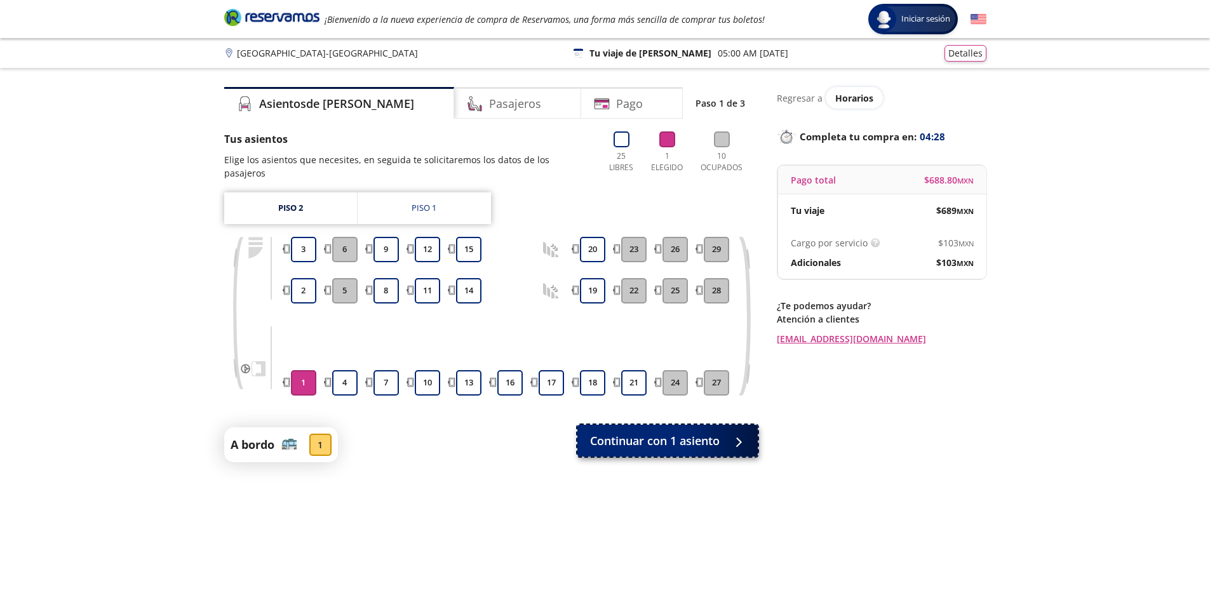
click at [699, 432] on span "Continuar con 1 asiento" at bounding box center [655, 440] width 130 height 17
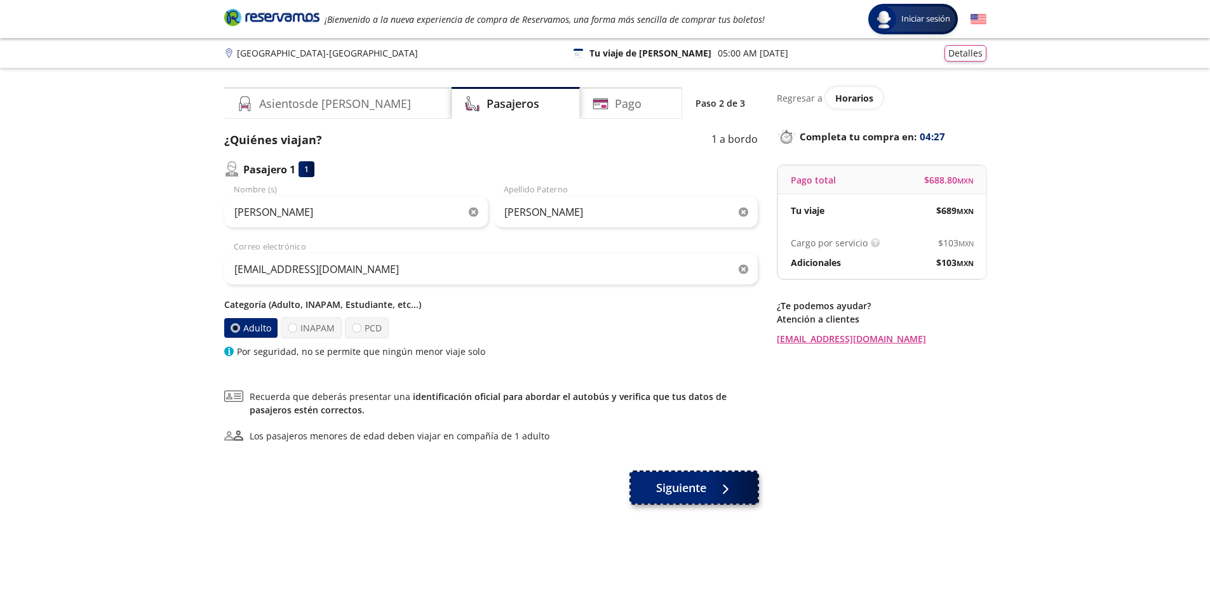
click at [683, 497] on button "Siguiente" at bounding box center [694, 488] width 127 height 32
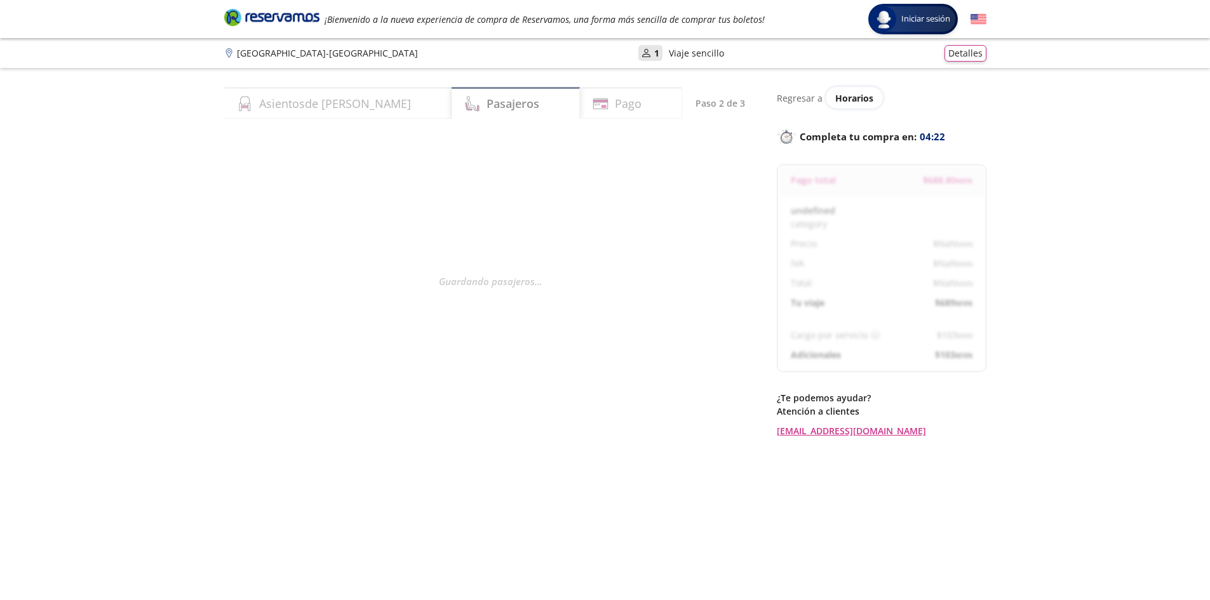
select select "MX"
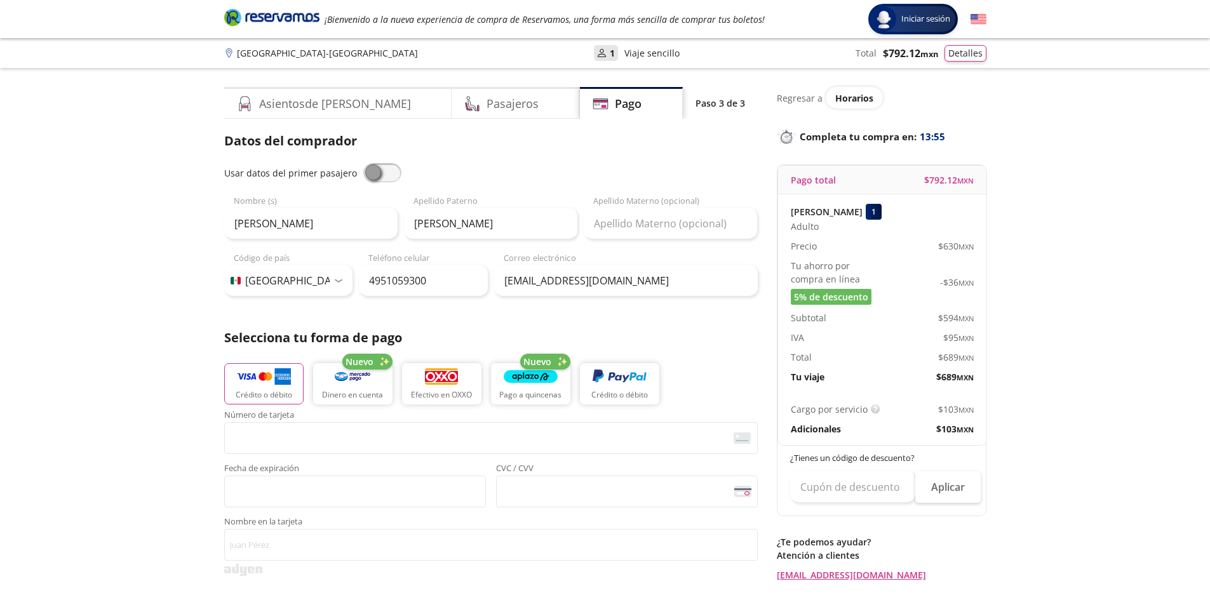
click at [88, 370] on div "Group 9 Created with Sketch. Pago Aguascalientes - [GEOGRAPHIC_DATA] Iniciar se…" at bounding box center [605, 526] width 1210 height 1052
click at [379, 167] on span at bounding box center [382, 172] width 38 height 19
click at [363, 163] on input "checkbox" at bounding box center [363, 163] width 0 height 0
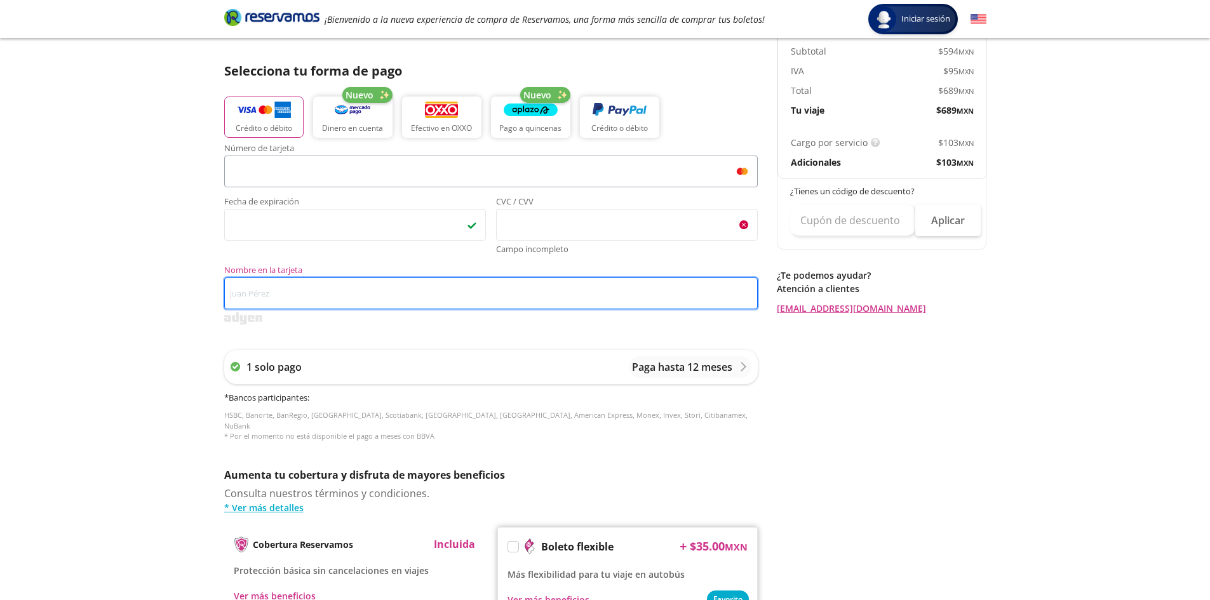
scroll to position [166, 0]
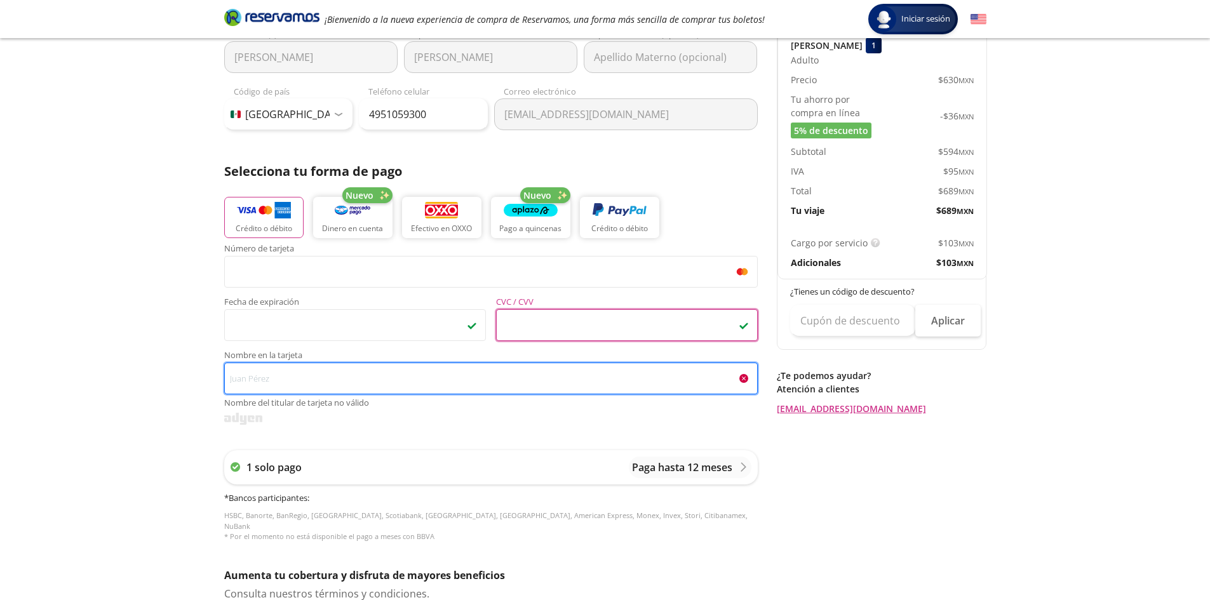
click at [359, 375] on input "Nombre en la tarjeta Nombre del titular de tarjeta no válido" at bounding box center [490, 379] width 533 height 32
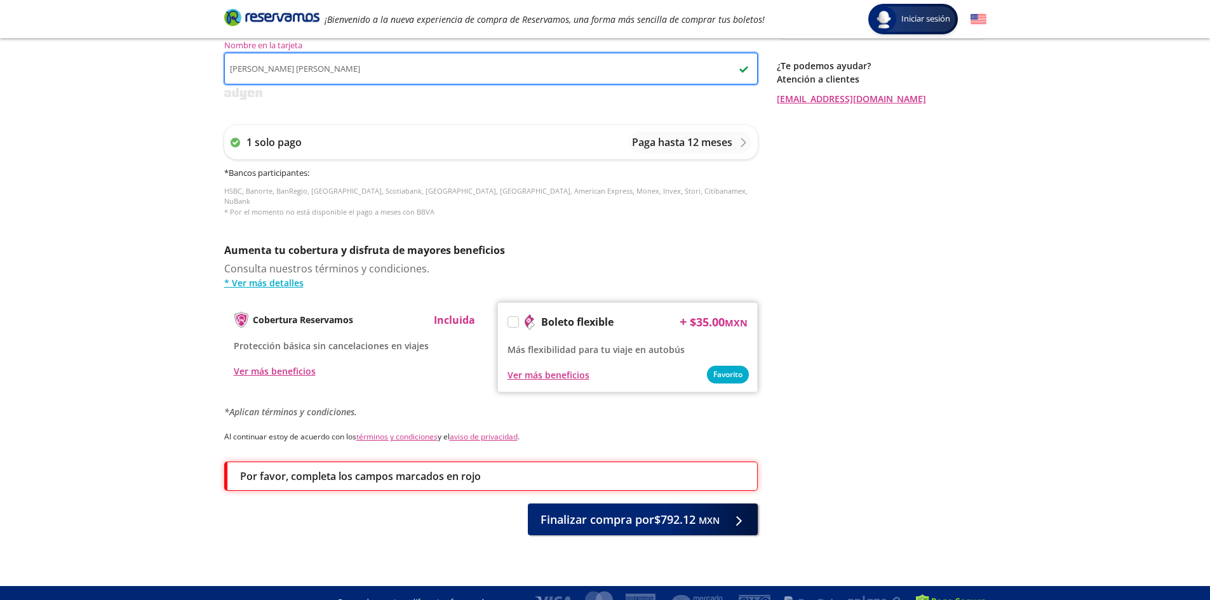
scroll to position [484, 0]
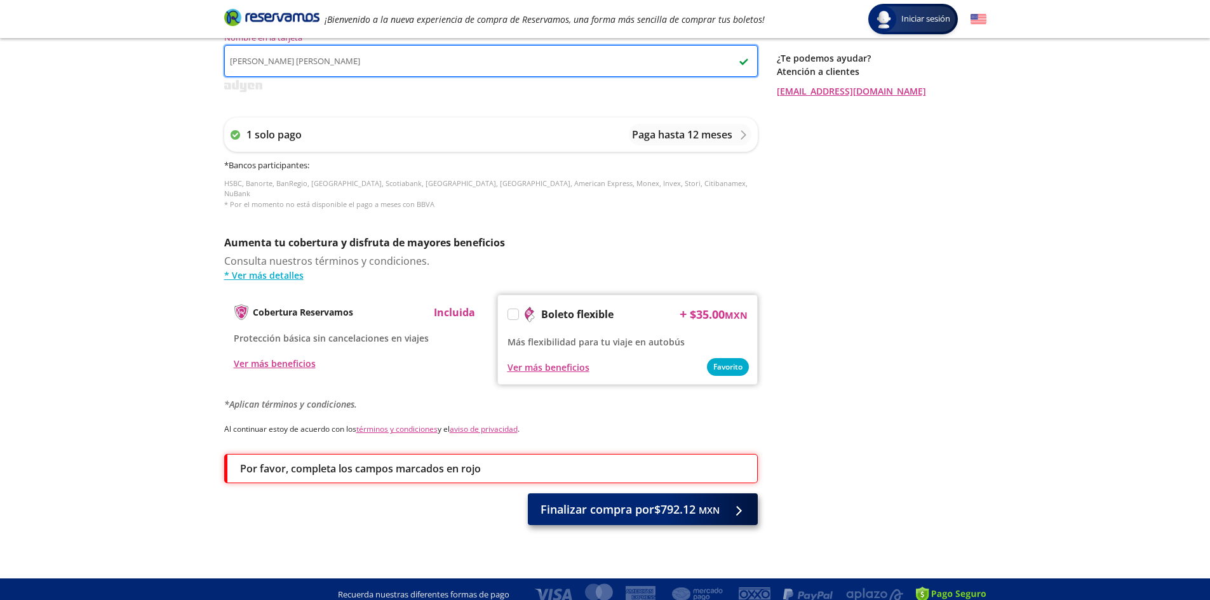
type input "[PERSON_NAME] [PERSON_NAME]"
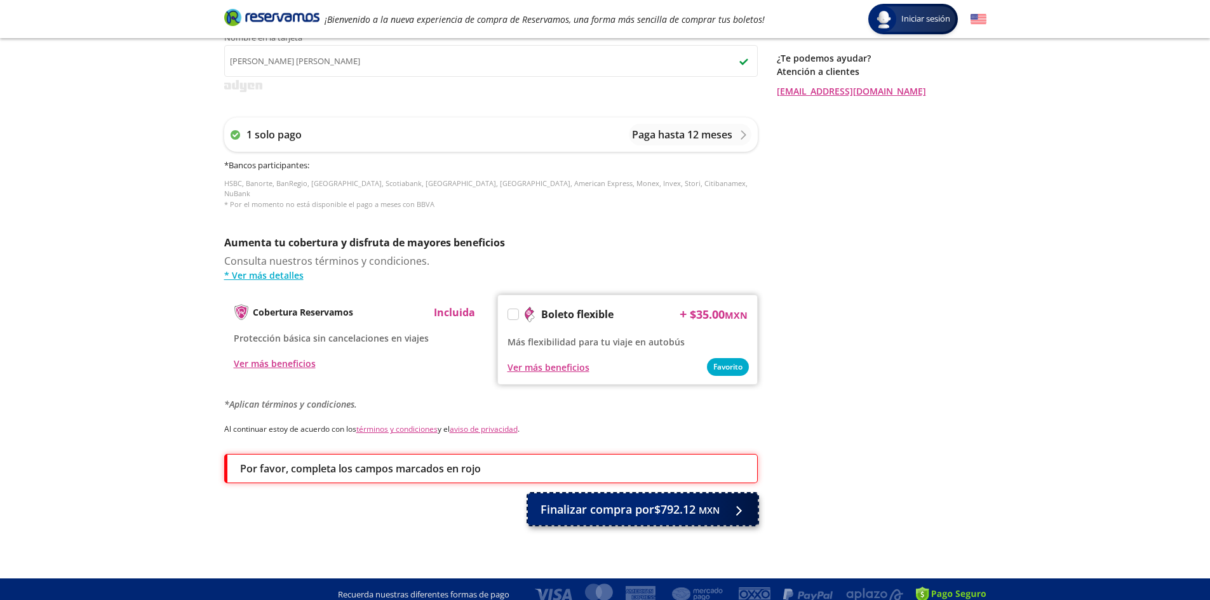
click at [645, 501] on span "Finalizar compra por $792.12 MXN" at bounding box center [629, 509] width 179 height 17
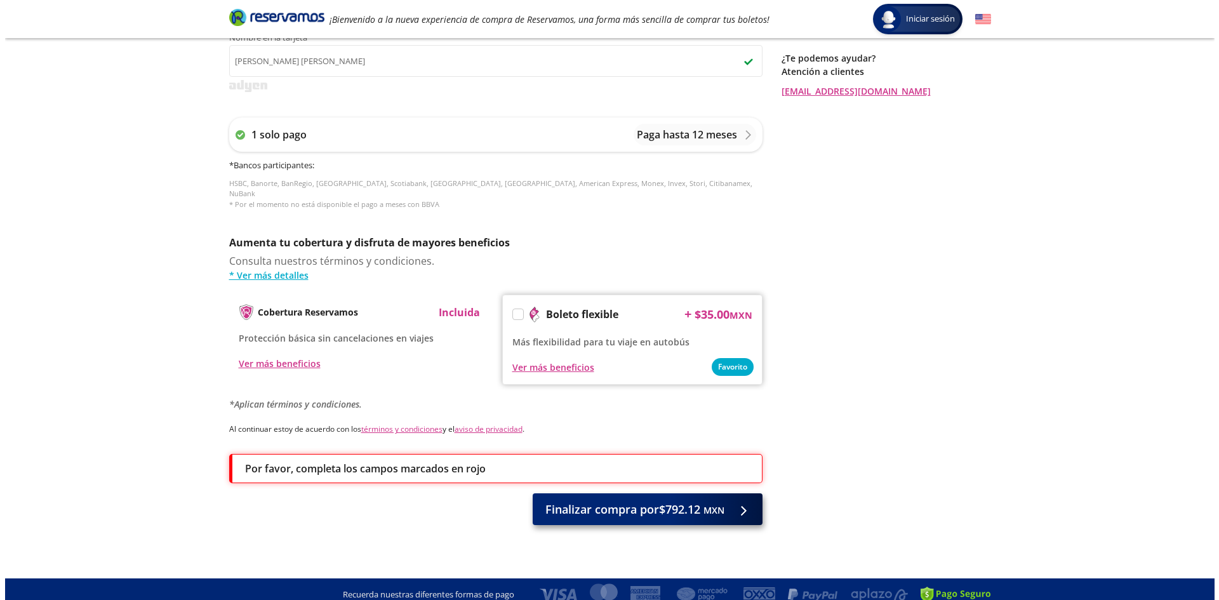
scroll to position [0, 0]
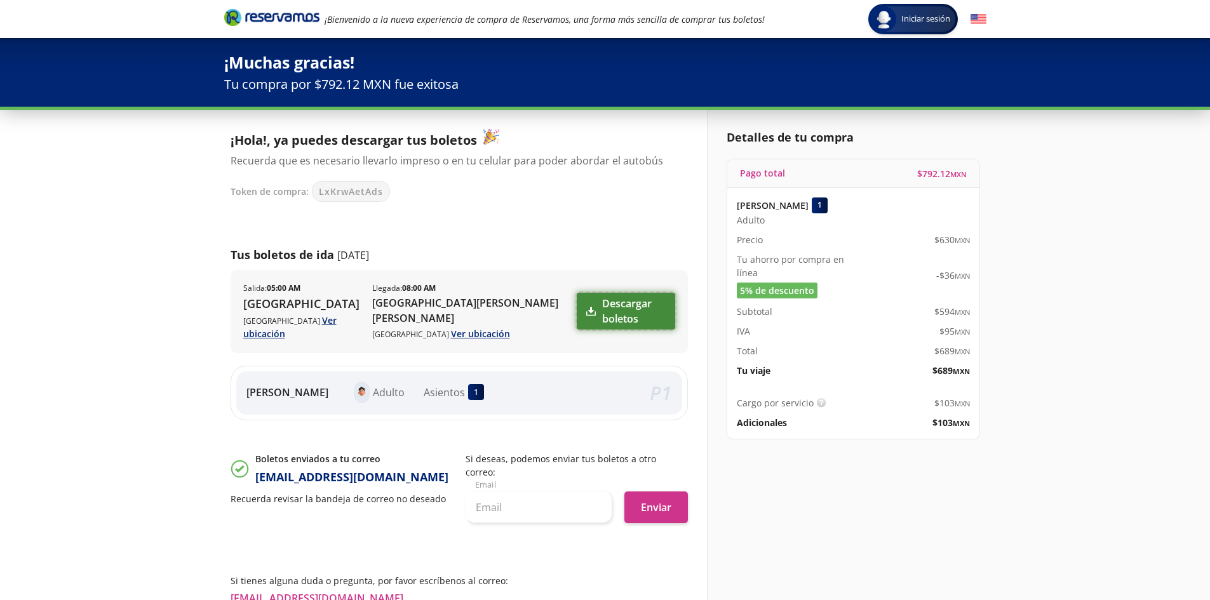
click at [577, 307] on link "Descargar boletos" at bounding box center [626, 311] width 98 height 37
